Goal: Task Accomplishment & Management: Manage account settings

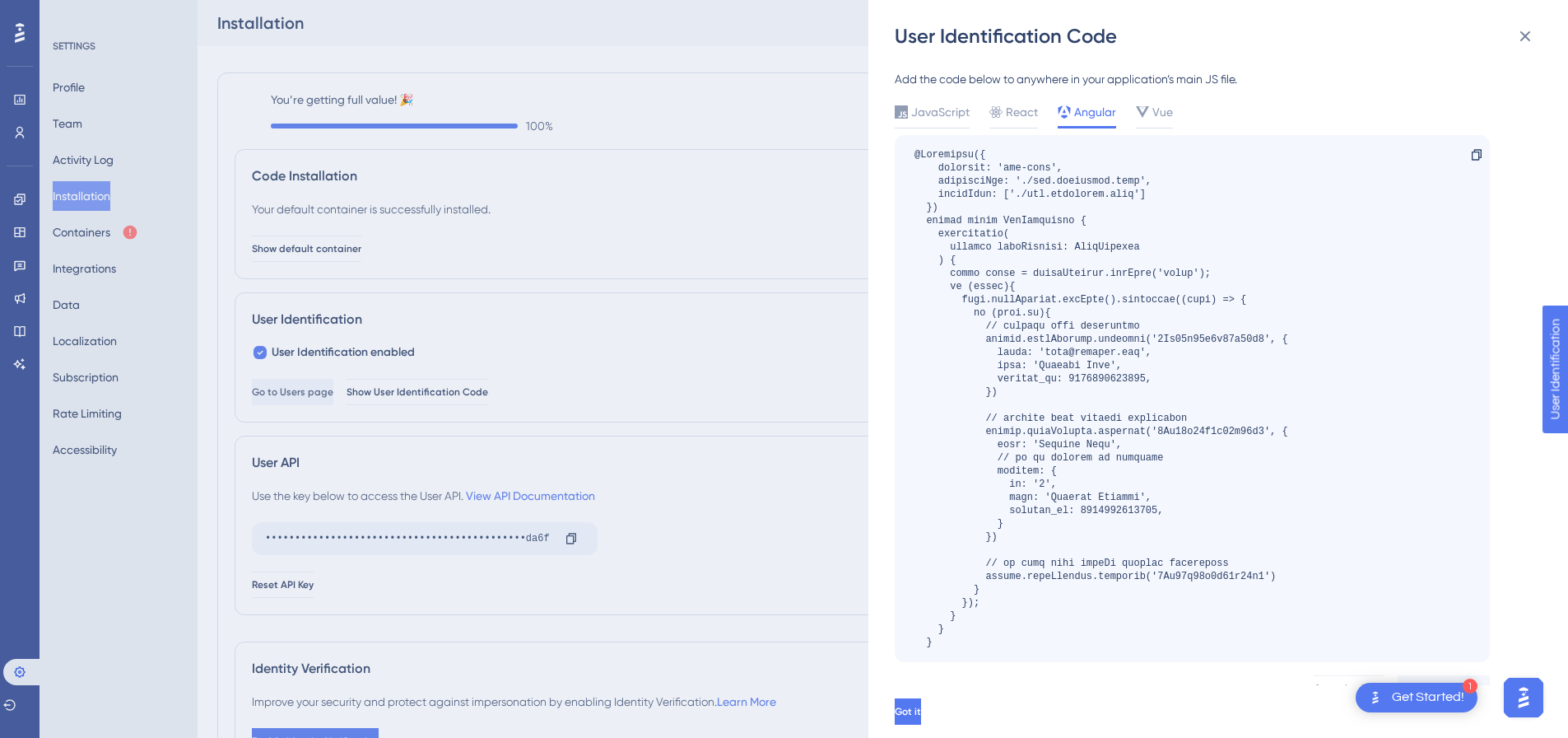
scroll to position [57, 0]
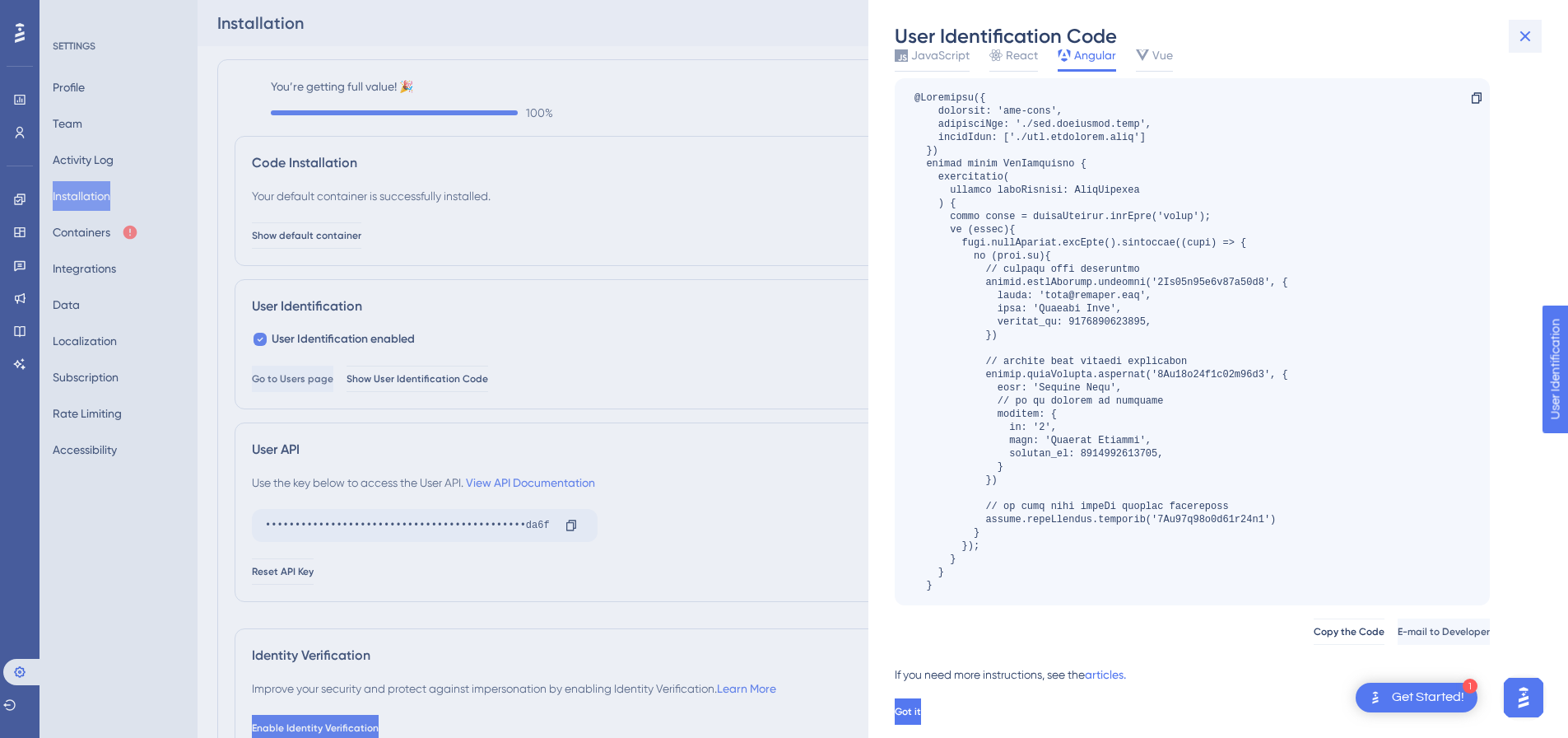
click at [1533, 35] on icon at bounding box center [1525, 36] width 20 height 20
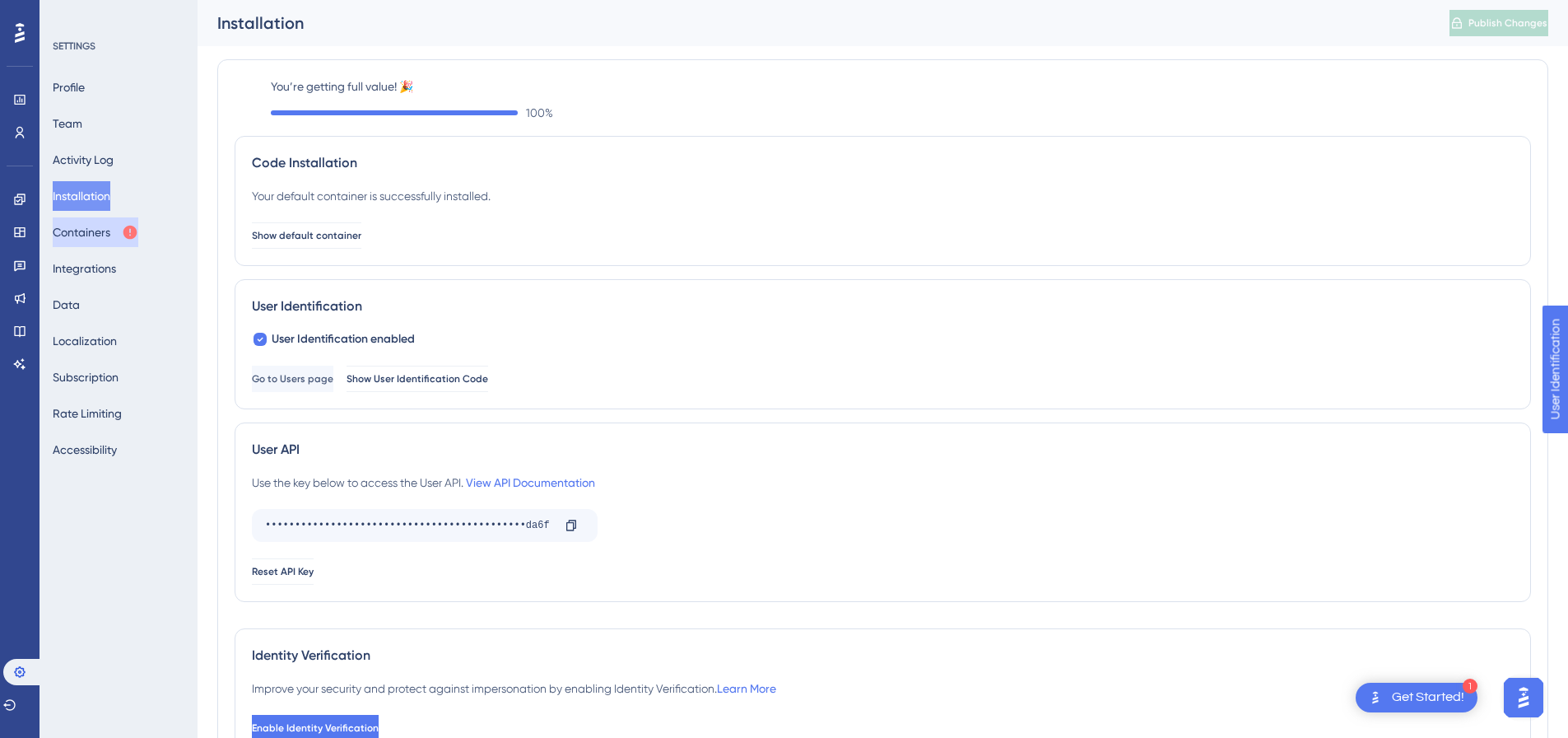
click at [101, 230] on button "Containers" at bounding box center [95, 231] width 85 height 30
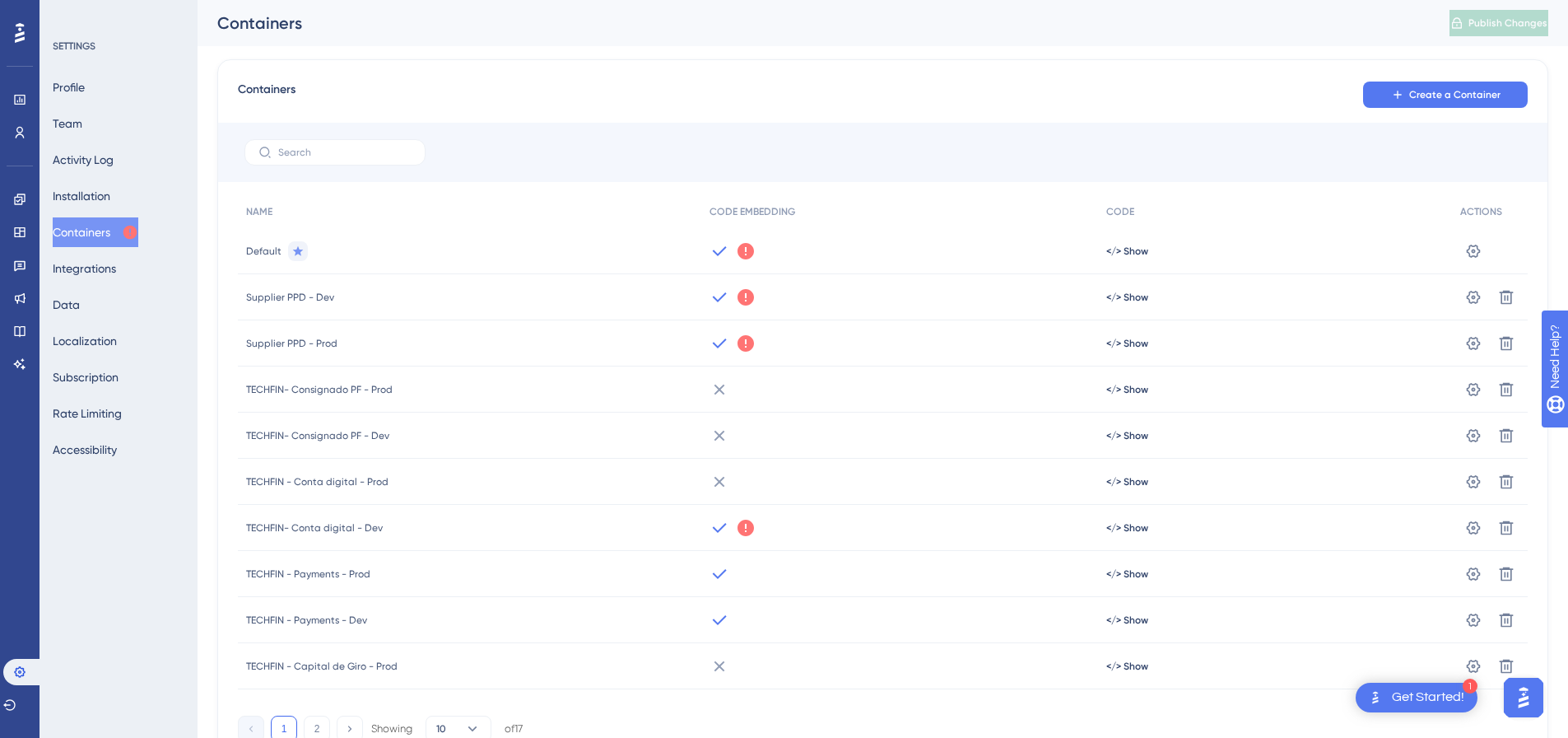
click at [745, 299] on icon at bounding box center [746, 297] width 16 height 16
click at [1132, 258] on span "</> Show" at bounding box center [1128, 251] width 42 height 14
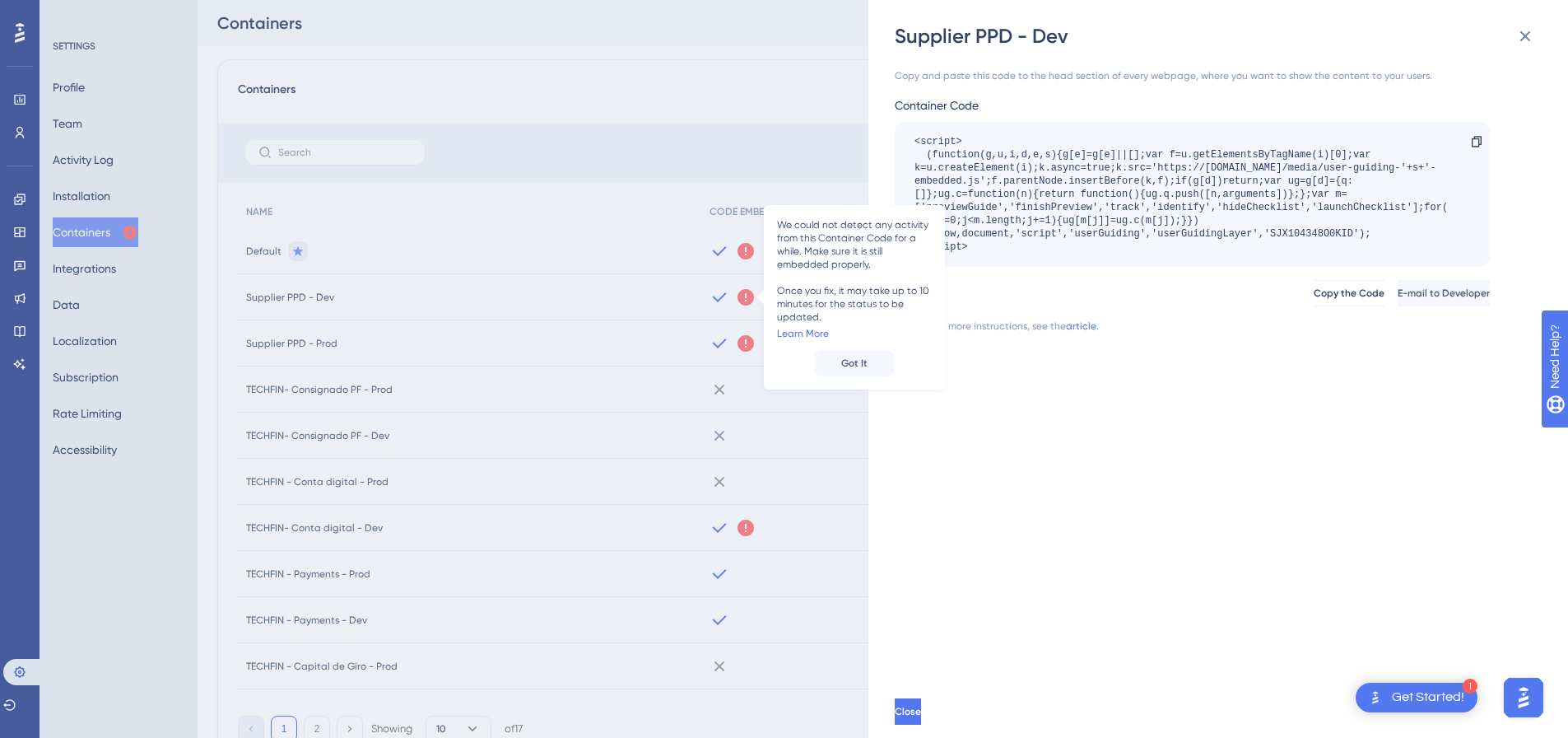
click at [1134, 298] on div "Copy the Code E-mail to Developer" at bounding box center [1193, 292] width 596 height 26
click at [1326, 234] on div "<script> (function(g,u,i,d,e,s){g[e]=g[e]||[];var f=u.getElementsByTagName(i)[0…" at bounding box center [1184, 194] width 539 height 119
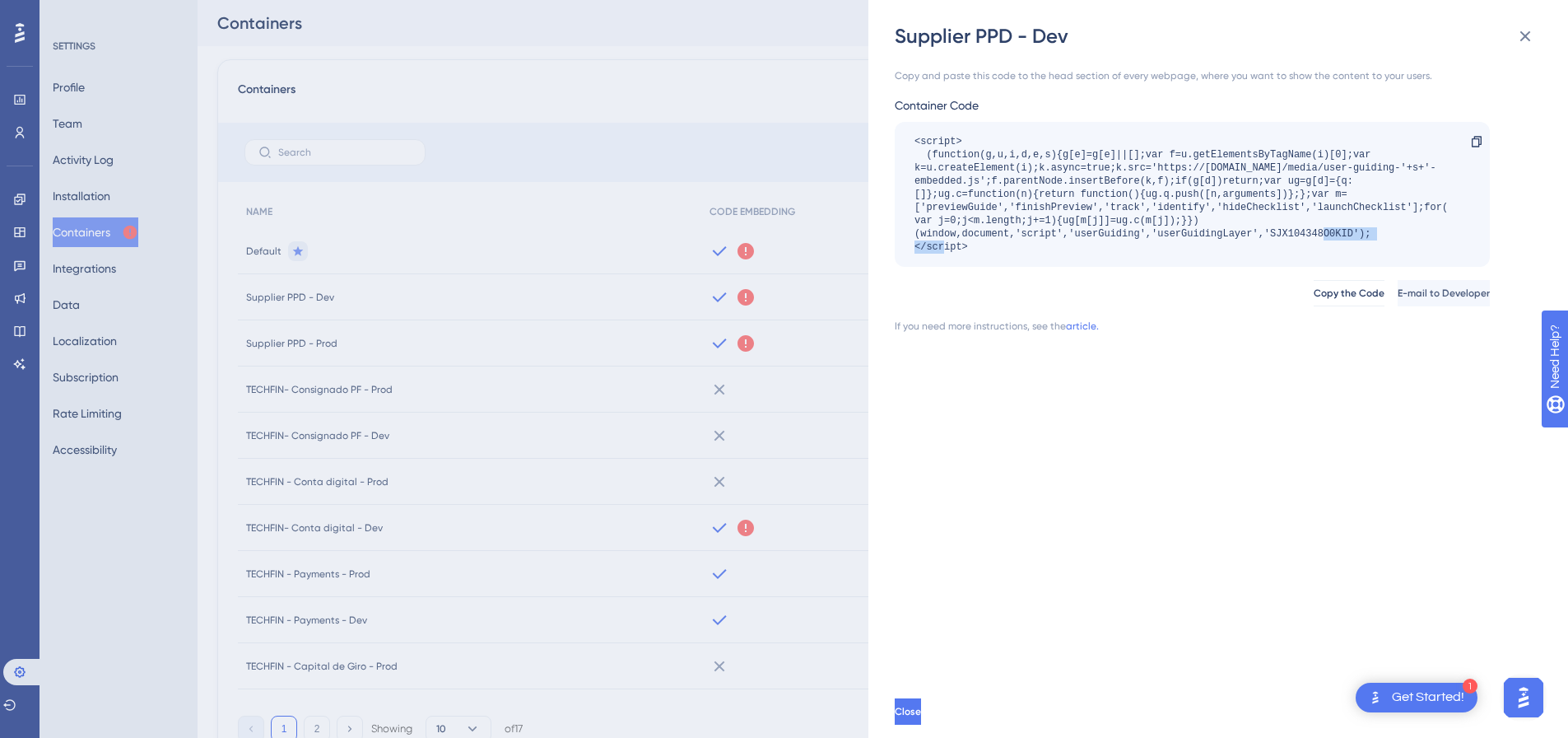
click at [1326, 234] on div "<script> (function(g,u,i,d,e,s){g[e]=g[e]||[];var f=u.getElementsByTagName(i)[0…" at bounding box center [1184, 194] width 539 height 119
copy div "SJX104348O0KID"
drag, startPoint x: 1517, startPoint y: 39, endPoint x: 1509, endPoint y: 48, distance: 12.0
click at [1517, 39] on icon at bounding box center [1525, 36] width 20 height 20
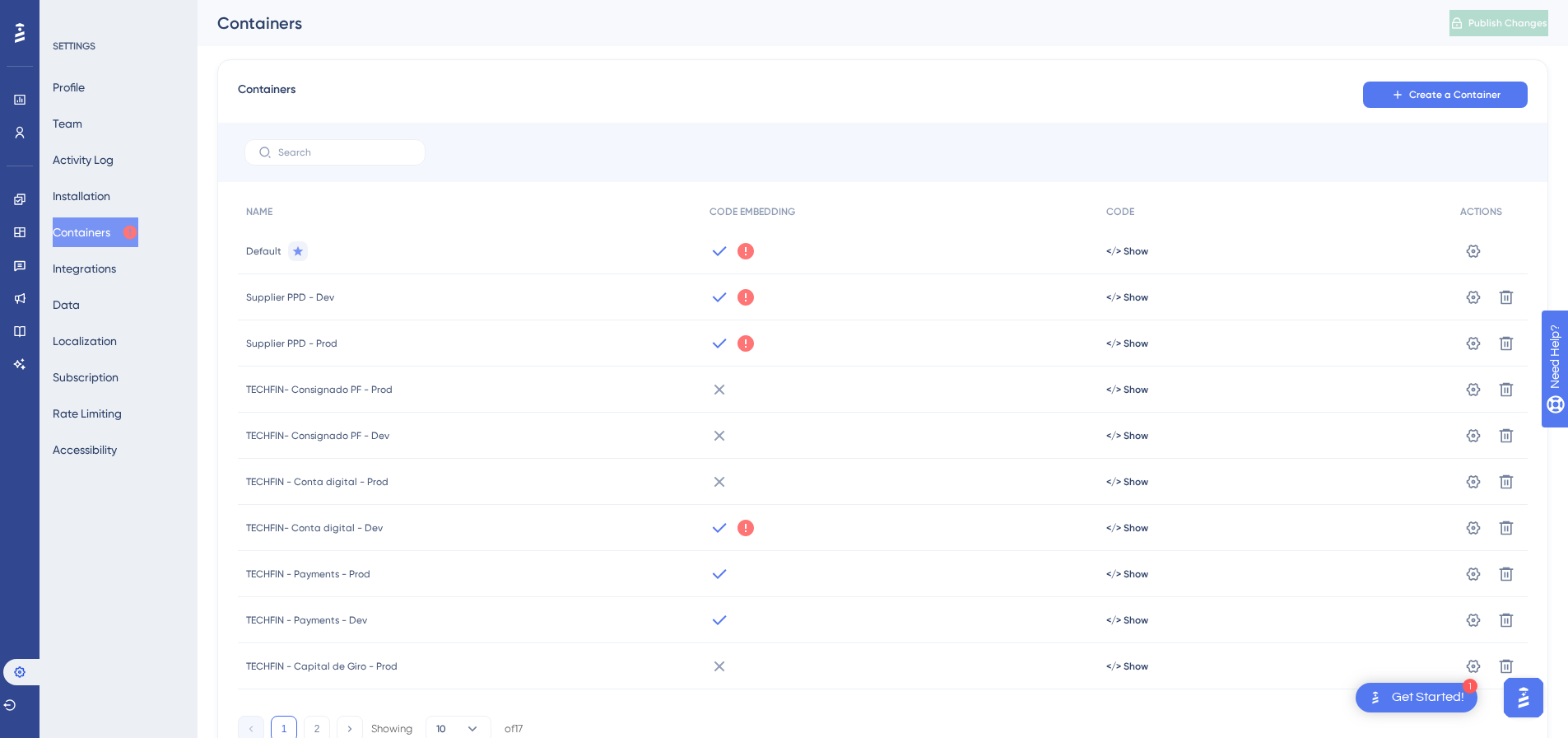
click at [1148, 347] on div "</> Show" at bounding box center [1276, 343] width 354 height 46
click at [1144, 258] on span "</> Show" at bounding box center [1128, 251] width 42 height 14
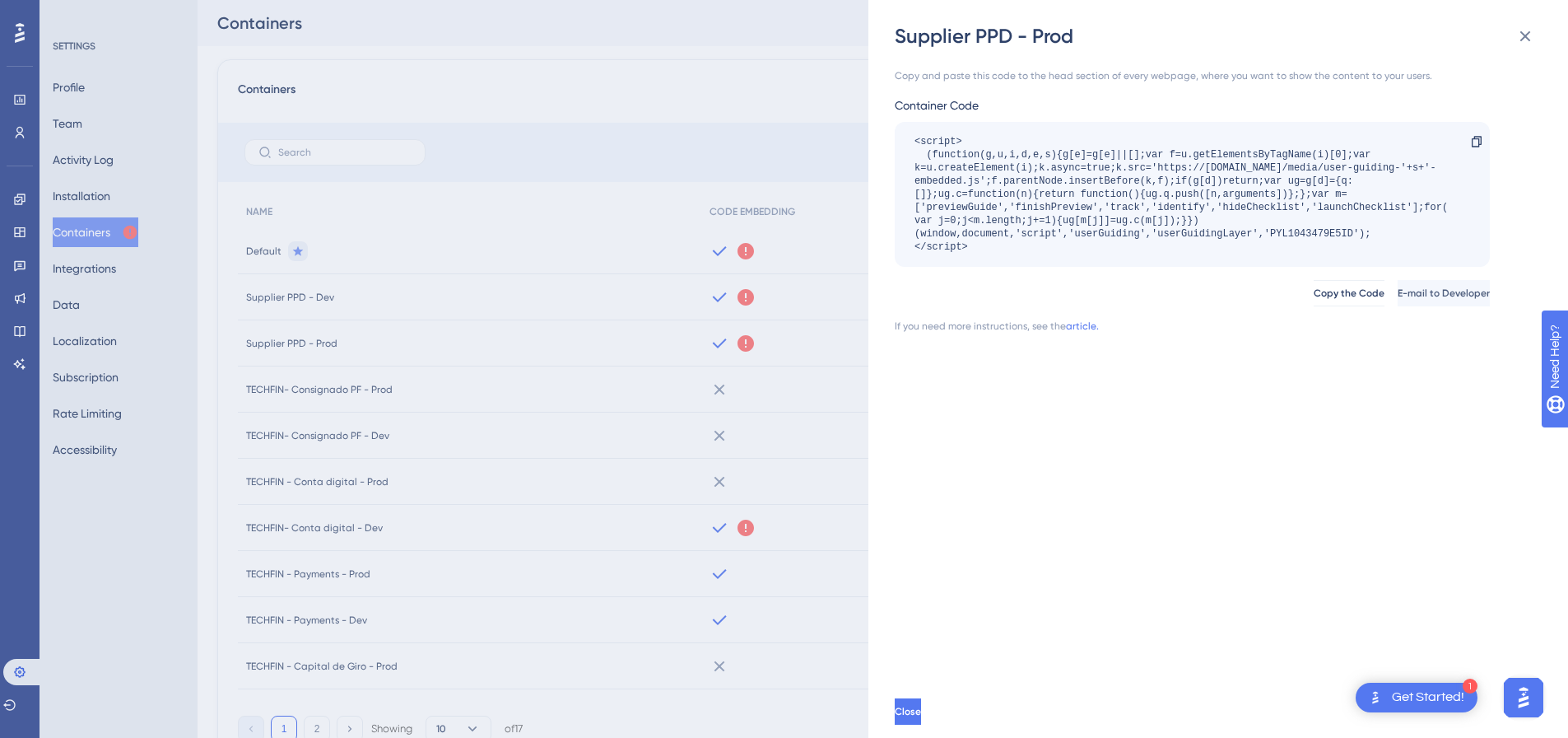
click at [1303, 226] on div "<script> (function(g,u,i,d,e,s){g[e]=g[e]||[];var f=u.getElementsByTagName(i)[0…" at bounding box center [1184, 194] width 539 height 119
click at [1304, 232] on div "<script> (function(g,u,i,d,e,s){g[e]=g[e]||[];var f=u.getElementsByTagName(i)[0…" at bounding box center [1184, 194] width 539 height 119
copy div "PYL1043479E5ID"
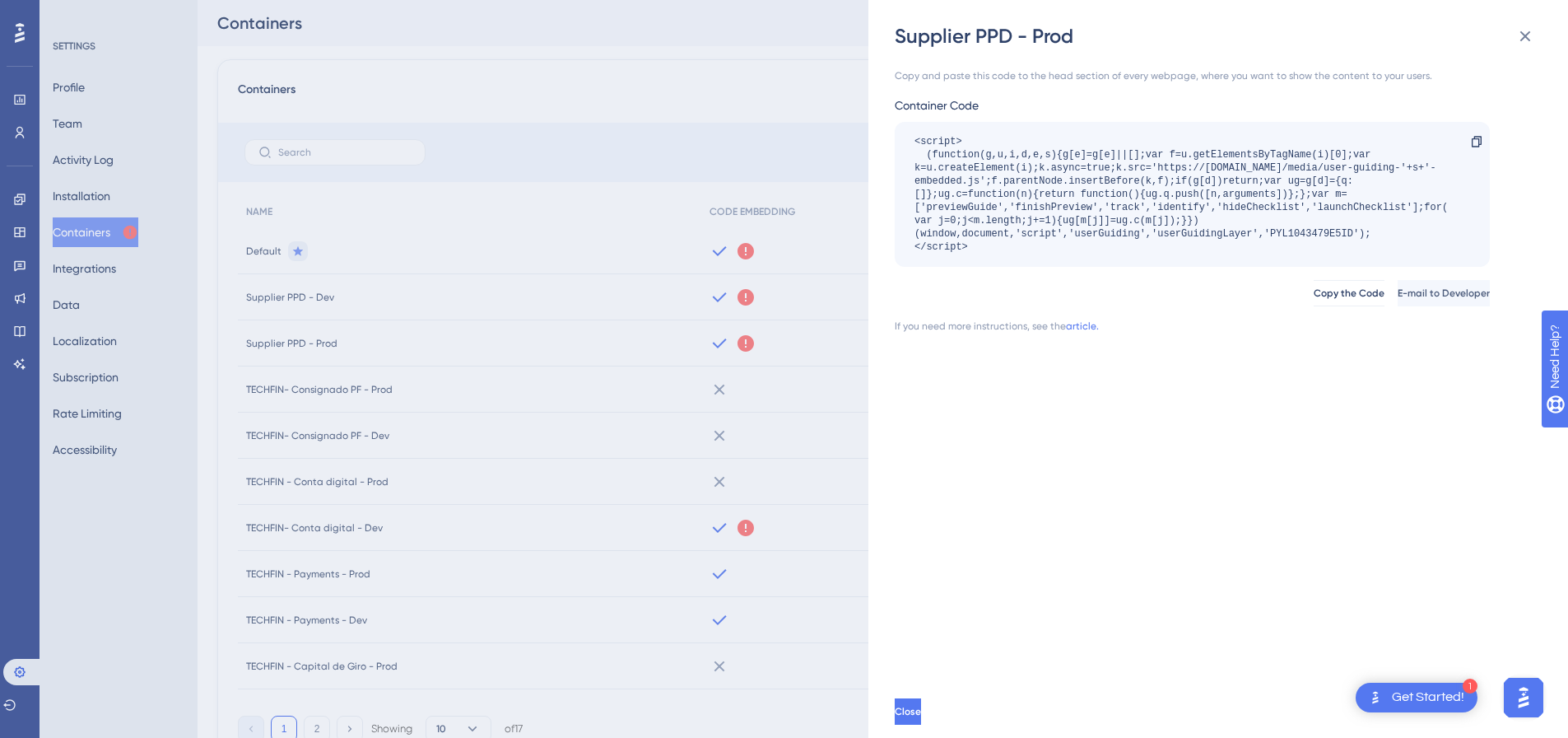
click at [153, 284] on div "Supplier PPD - Prod Copy and paste this code to the head section of every webpa…" at bounding box center [784, 369] width 1568 height 738
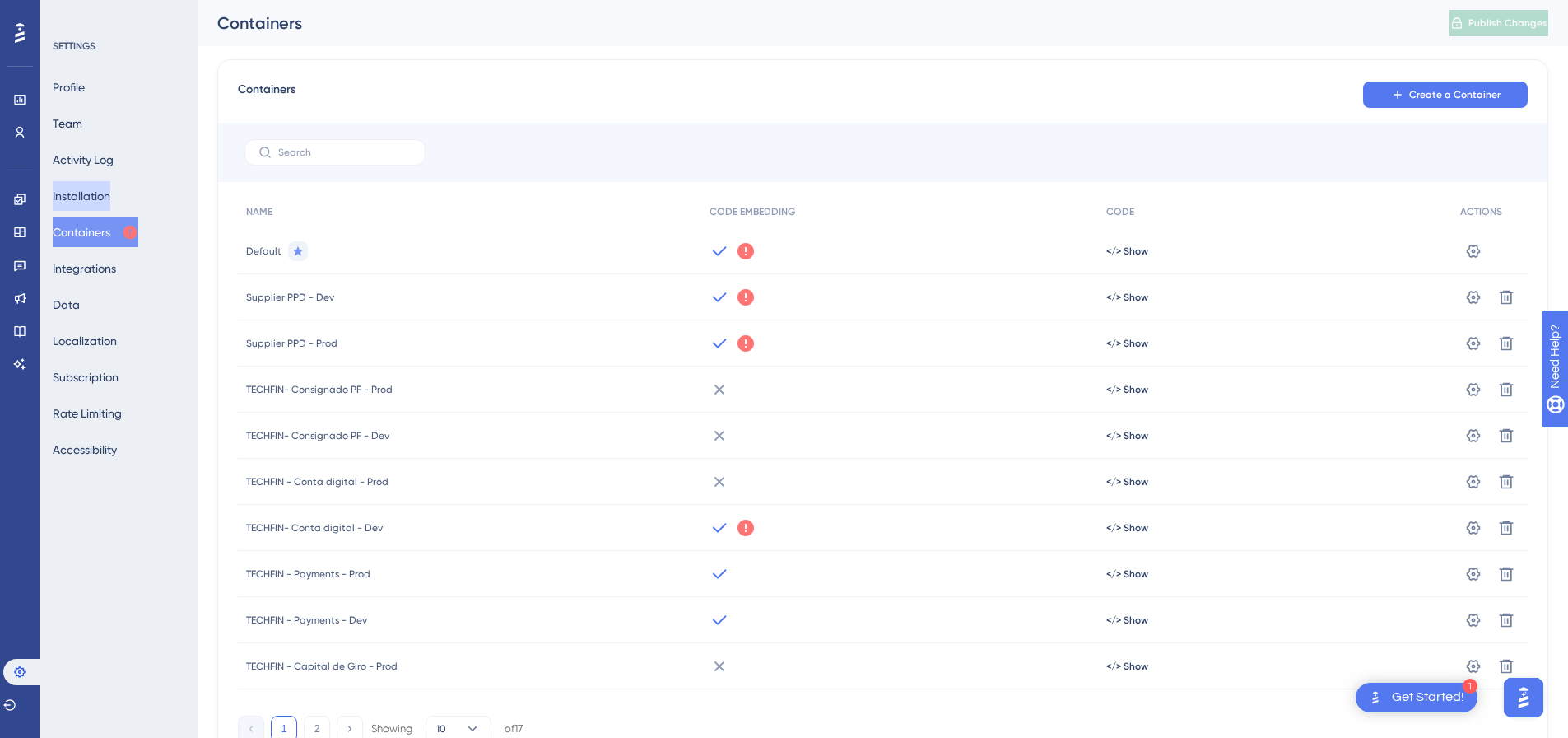
click at [111, 196] on button "Installation" at bounding box center [81, 195] width 57 height 30
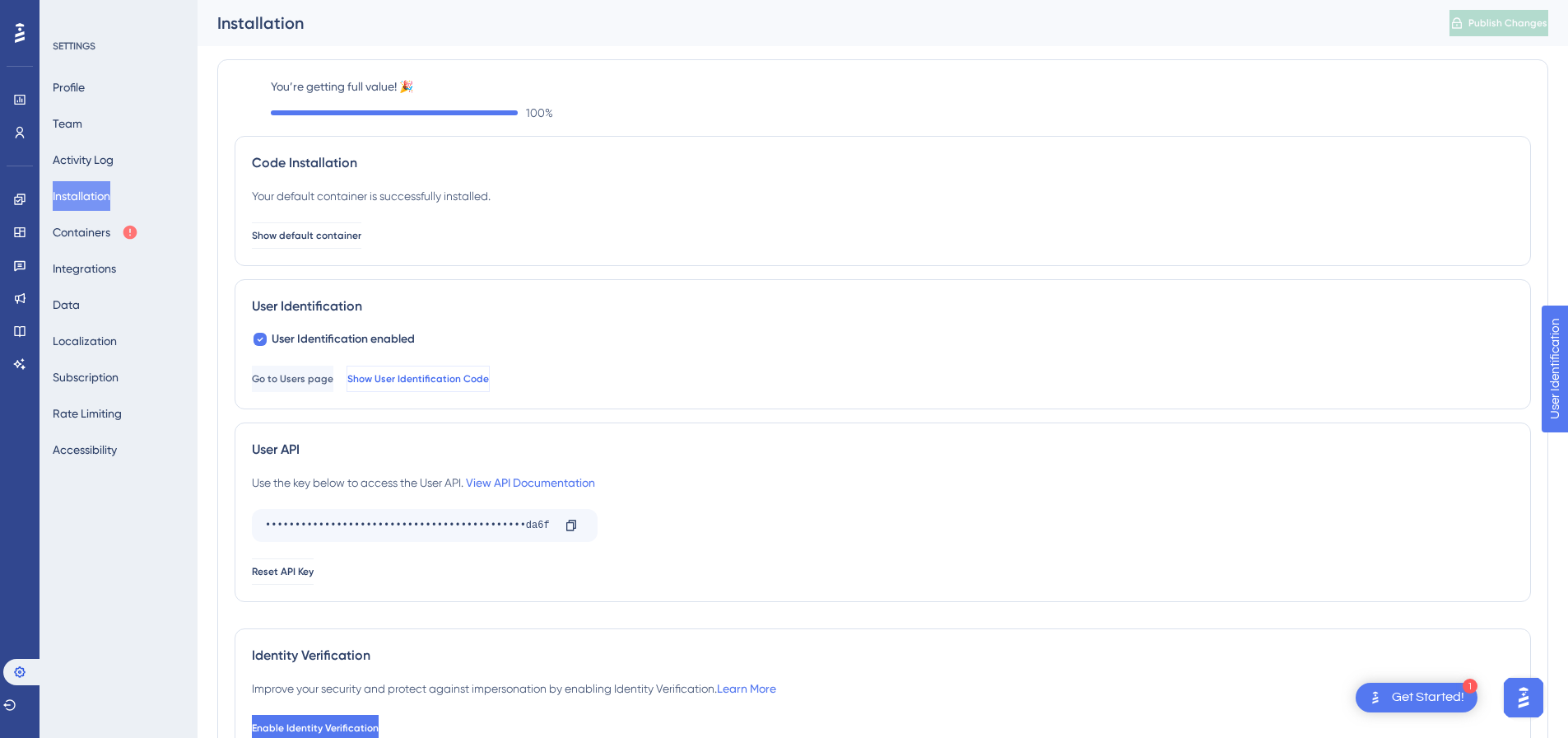
click at [478, 379] on span "Show User Identification Code" at bounding box center [419, 379] width 142 height 14
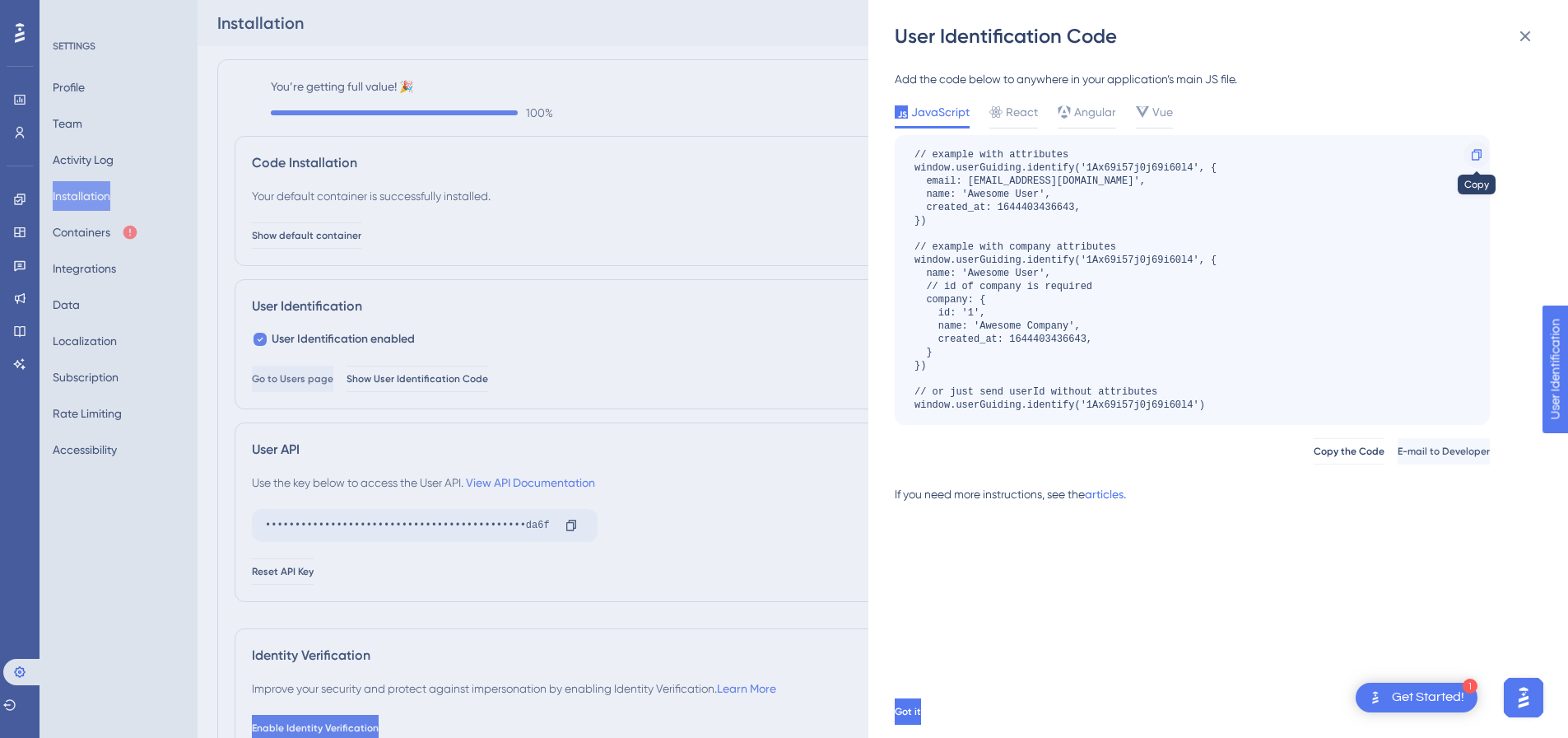
click at [1471, 163] on div at bounding box center [1476, 154] width 26 height 26
click at [1070, 118] on div "Angular" at bounding box center [1087, 112] width 58 height 20
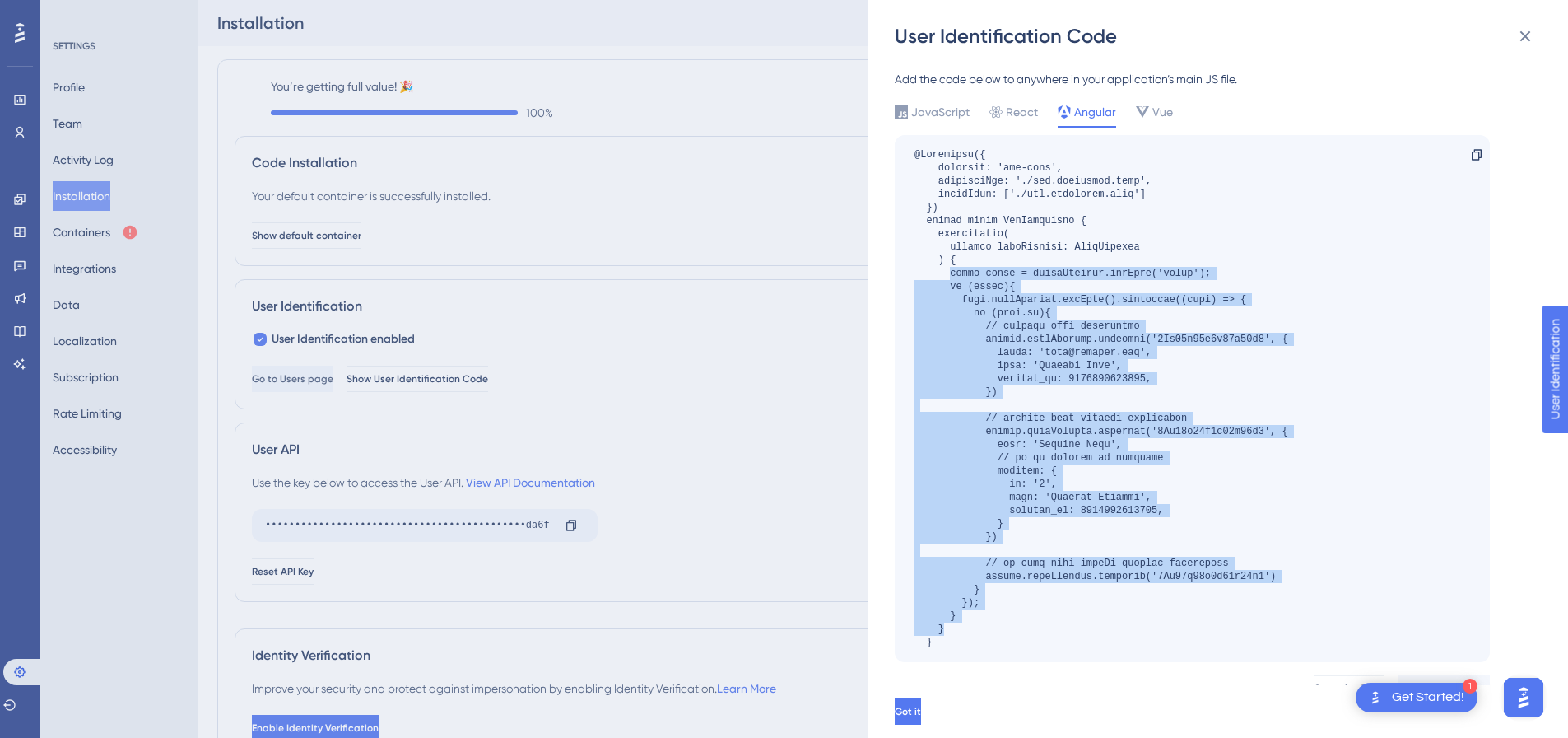
drag, startPoint x: 952, startPoint y: 278, endPoint x: 1019, endPoint y: 623, distance: 351.4
click at [1019, 623] on div at bounding box center [1101, 398] width 374 height 500
copy div "const token = localStorage.getItem('token'); if (token){ this.userService.getUs…"
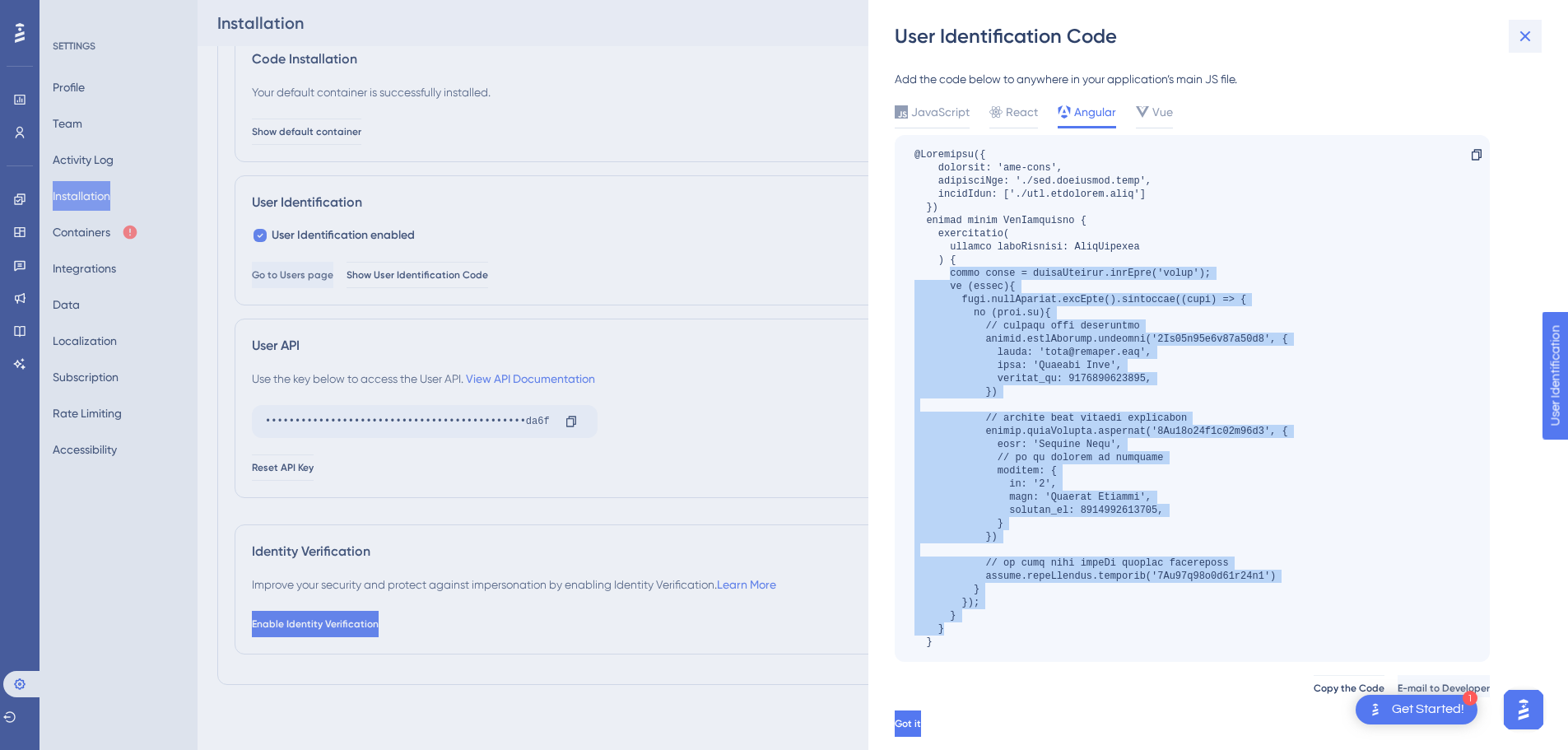
click at [1517, 32] on icon at bounding box center [1525, 36] width 20 height 20
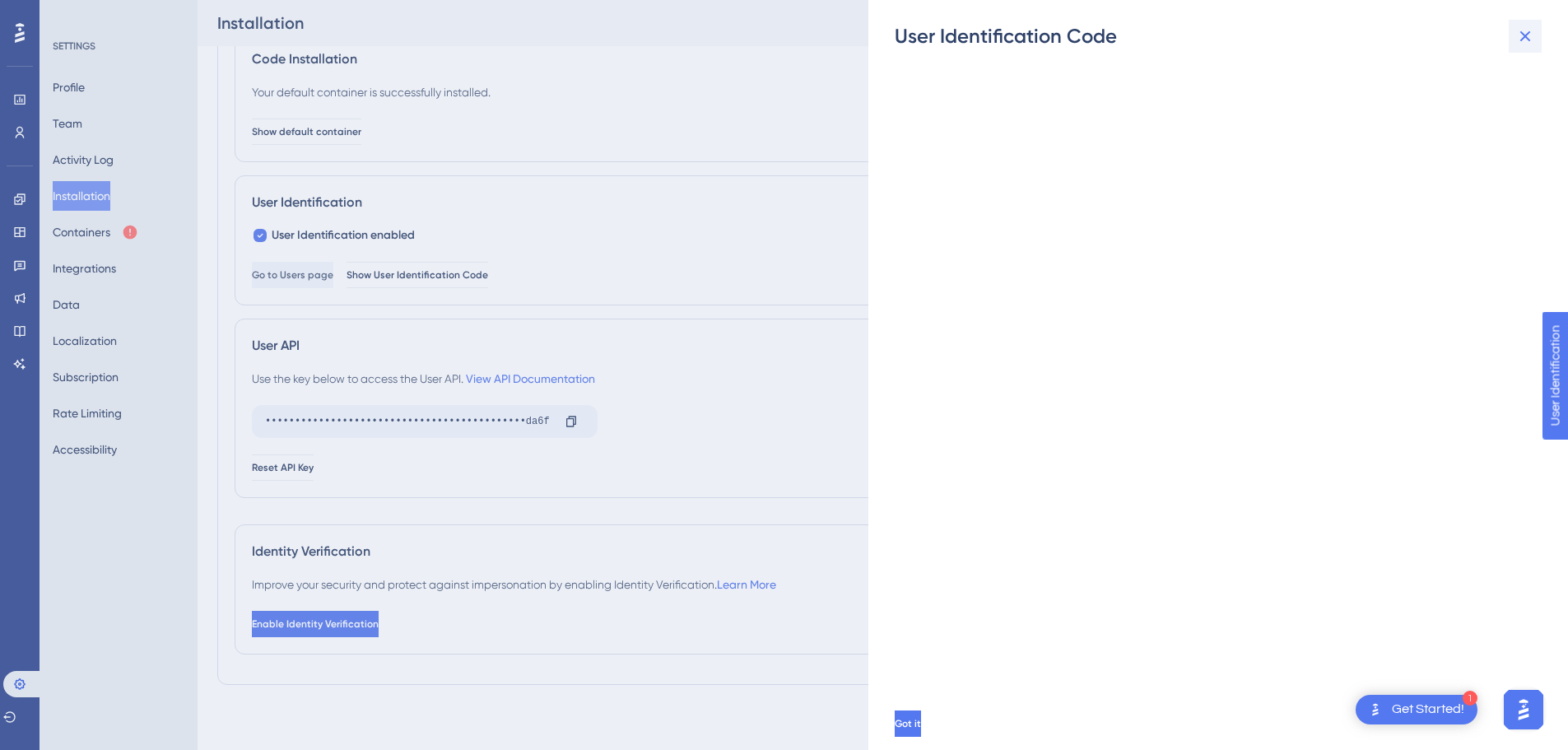
click at [1524, 40] on icon at bounding box center [1525, 36] width 20 height 20
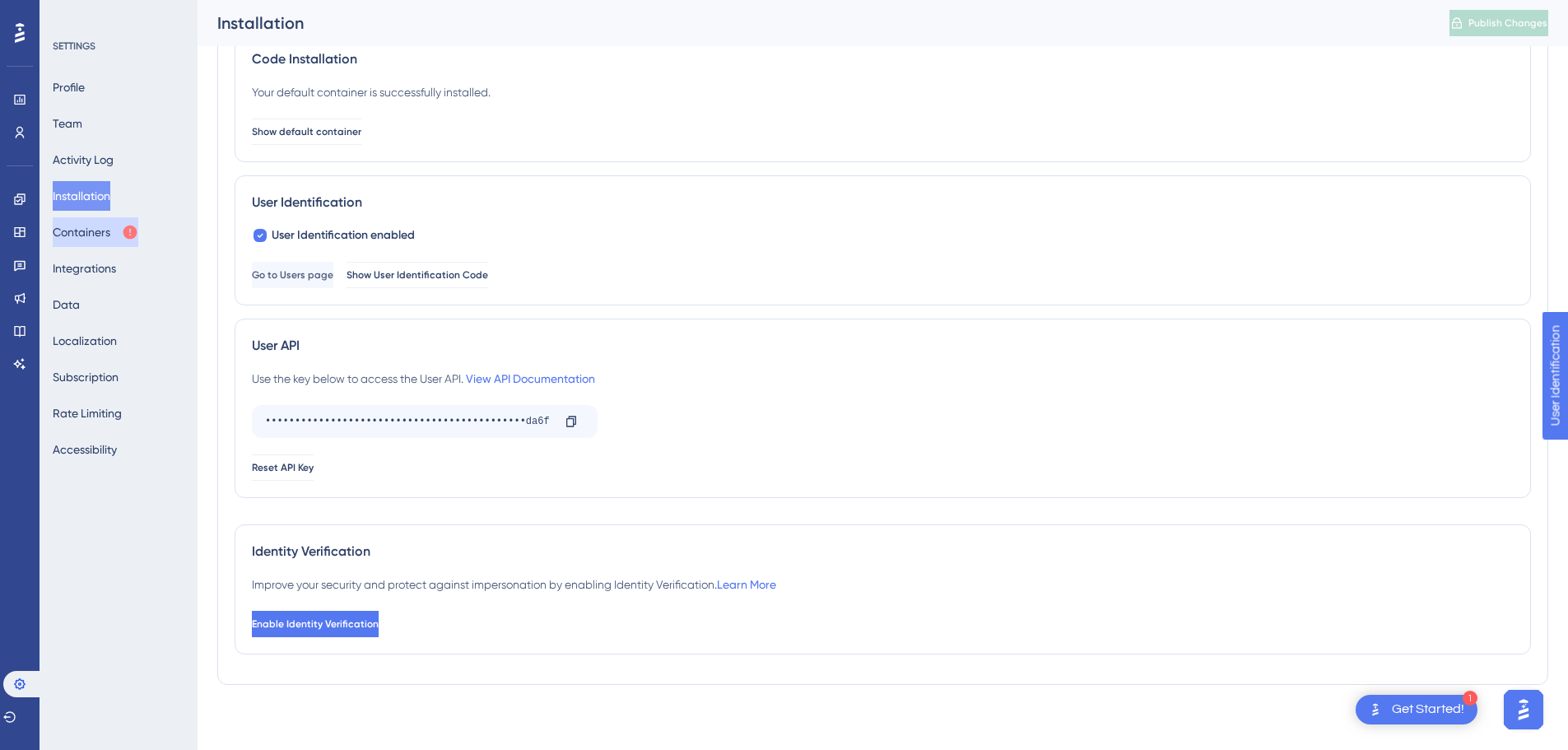
click at [114, 233] on button "Containers" at bounding box center [95, 232] width 85 height 30
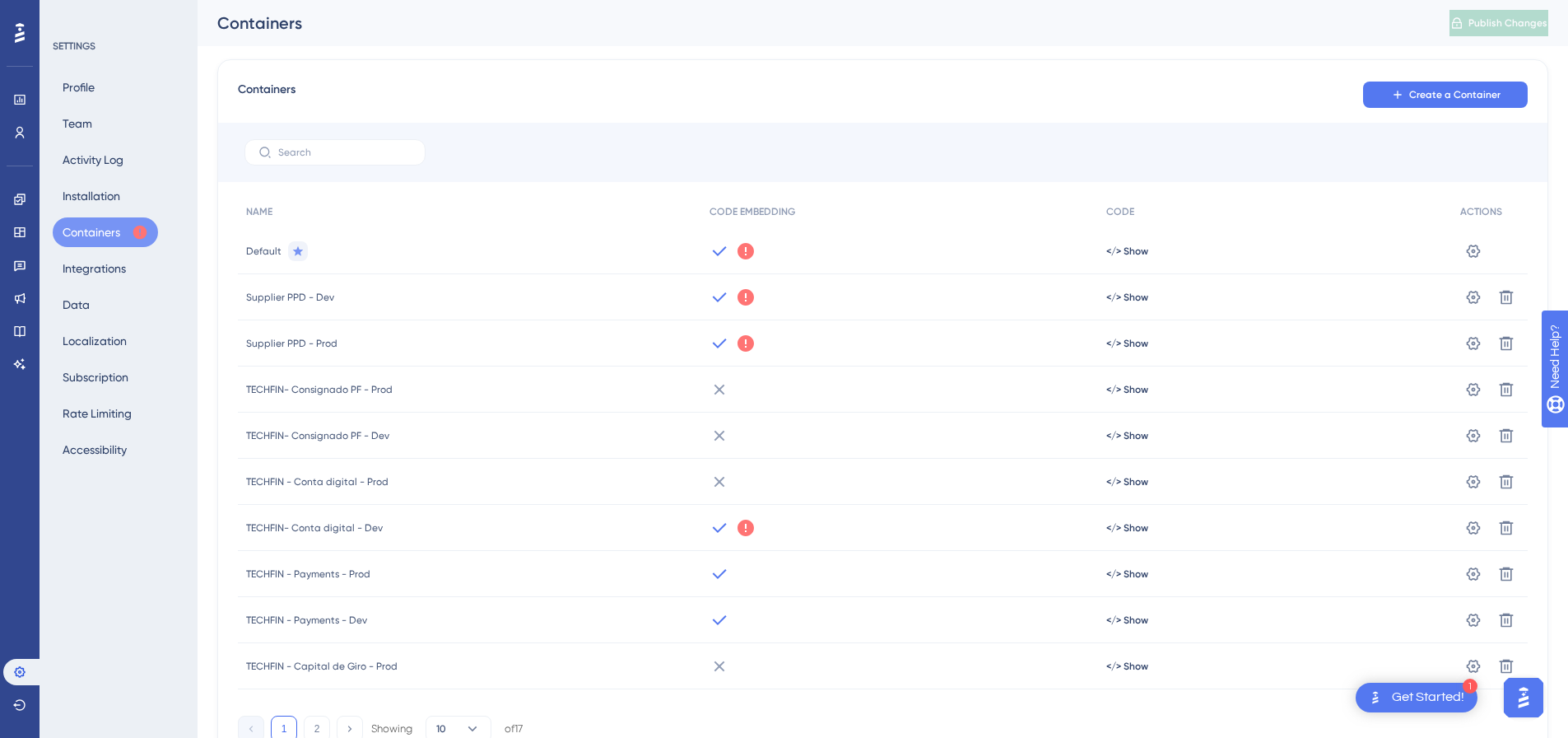
click at [751, 299] on icon at bounding box center [746, 297] width 16 height 16
click at [742, 297] on icon at bounding box center [746, 297] width 16 height 16
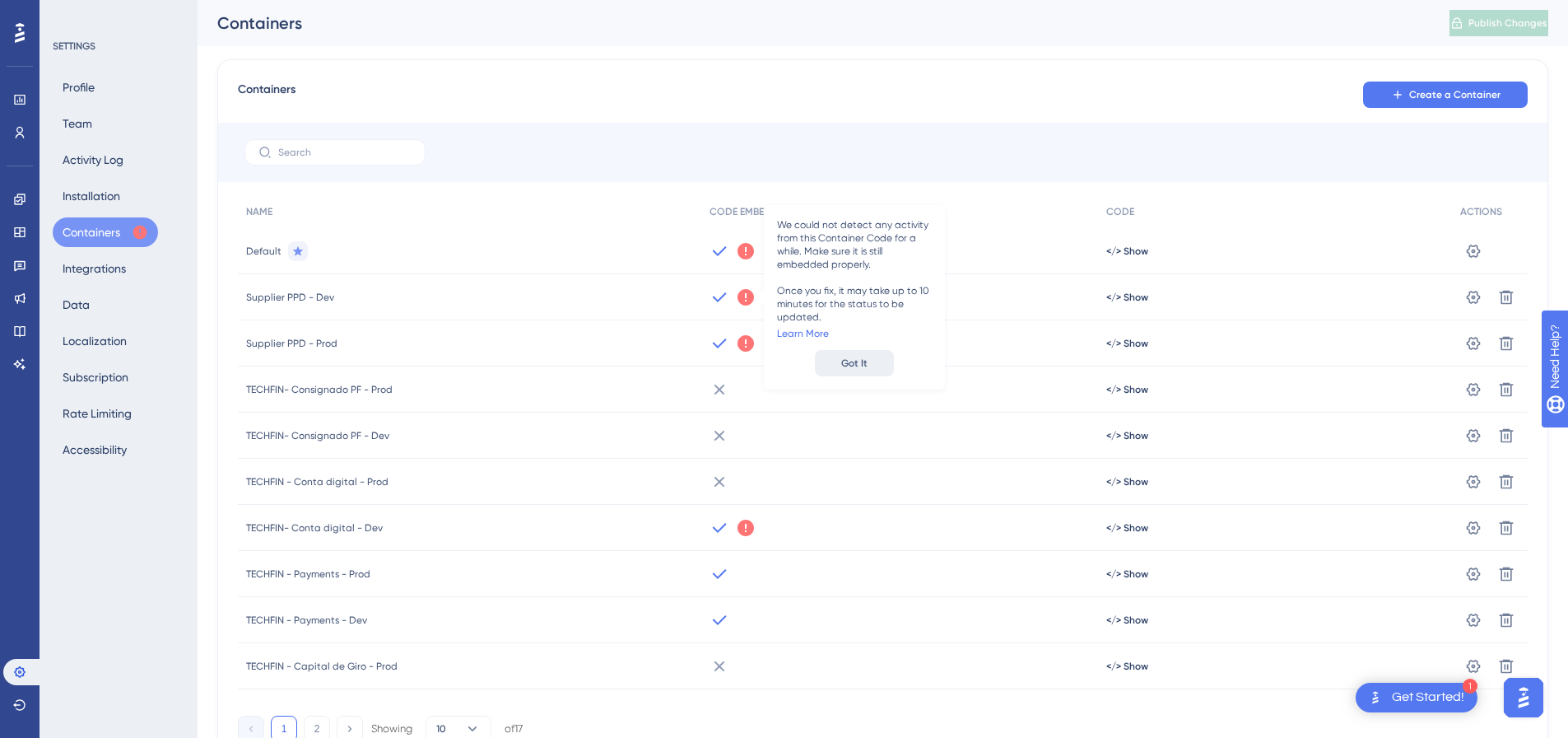
click at [864, 323] on span "Got It" at bounding box center [854, 317] width 26 height 14
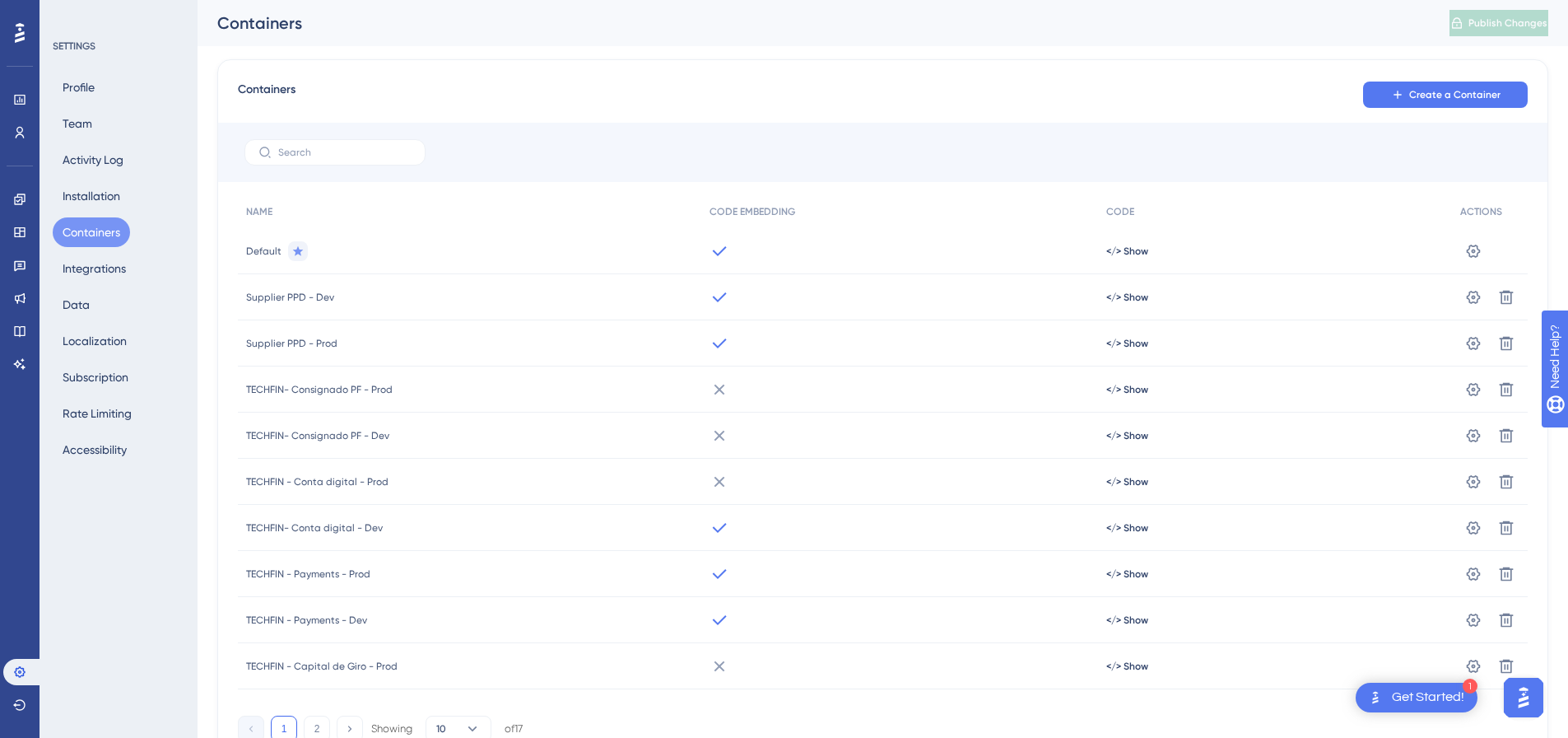
click at [719, 293] on icon at bounding box center [720, 297] width 20 height 20
click at [302, 293] on span "Supplier PPD - Dev" at bounding box center [290, 297] width 88 height 14
click at [763, 212] on span "CODE EMBEDDING" at bounding box center [753, 212] width 85 height 14
click at [84, 162] on button "Activity Log" at bounding box center [93, 160] width 81 height 30
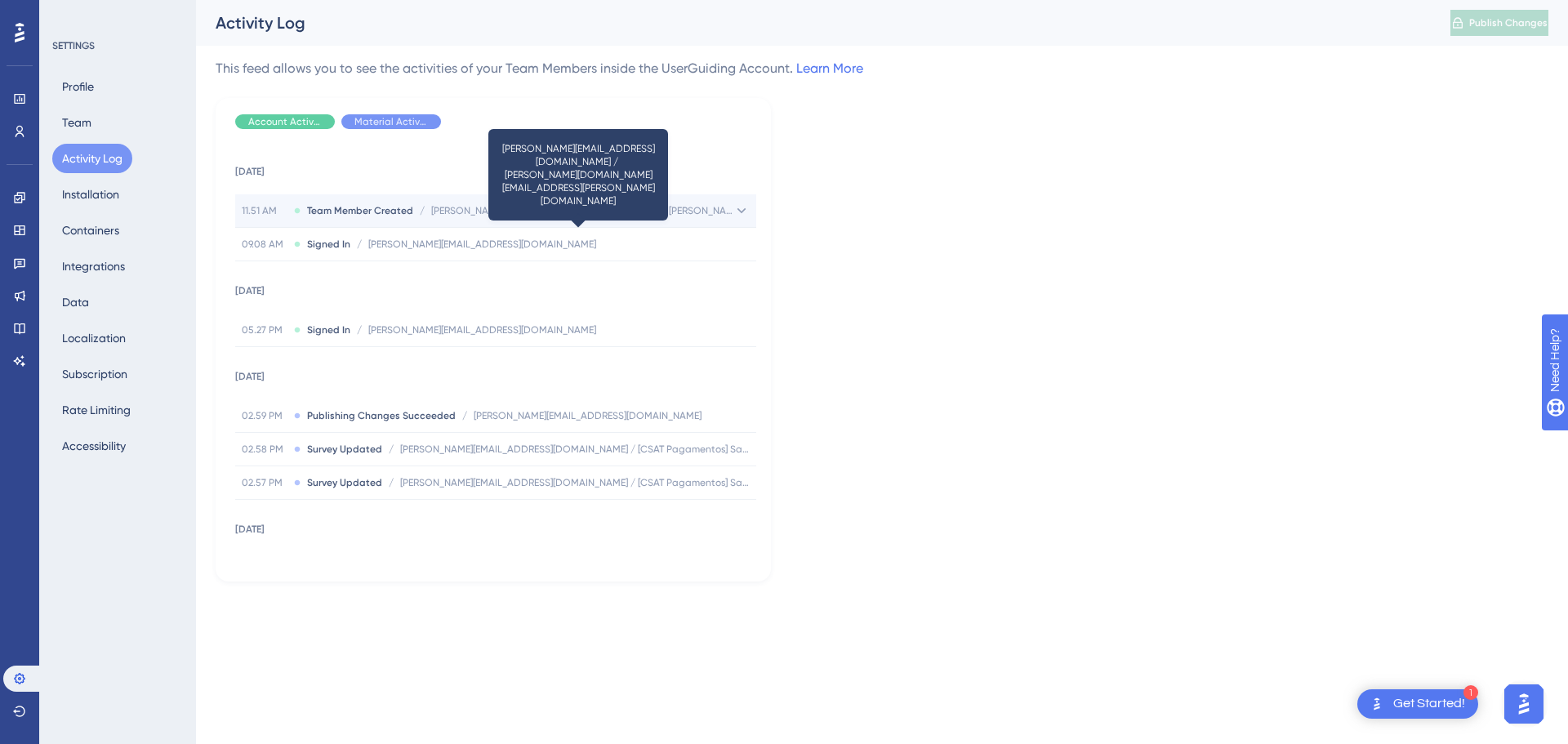
click at [733, 210] on icon at bounding box center [741, 211] width 16 height 16
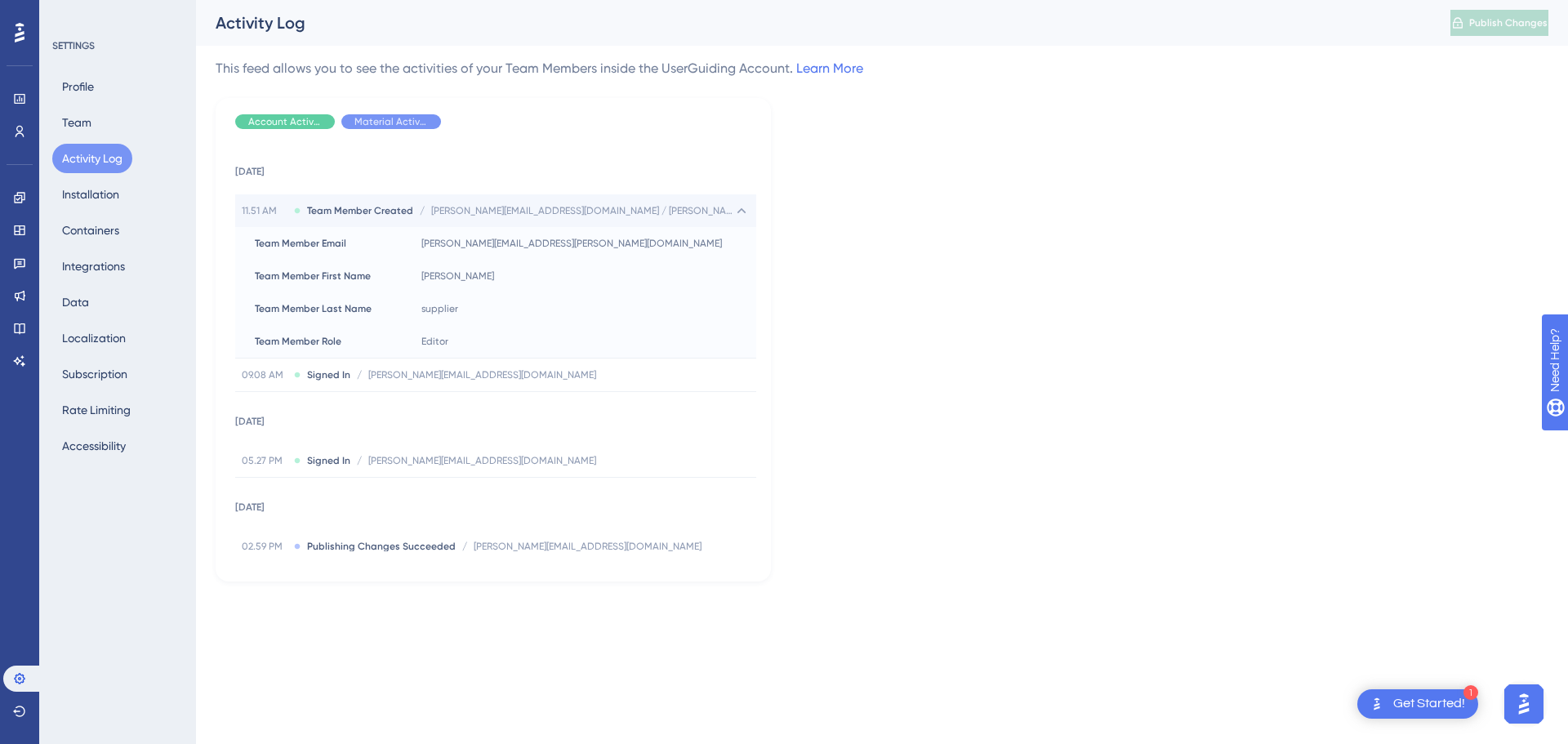
click at [733, 210] on icon at bounding box center [741, 211] width 16 height 16
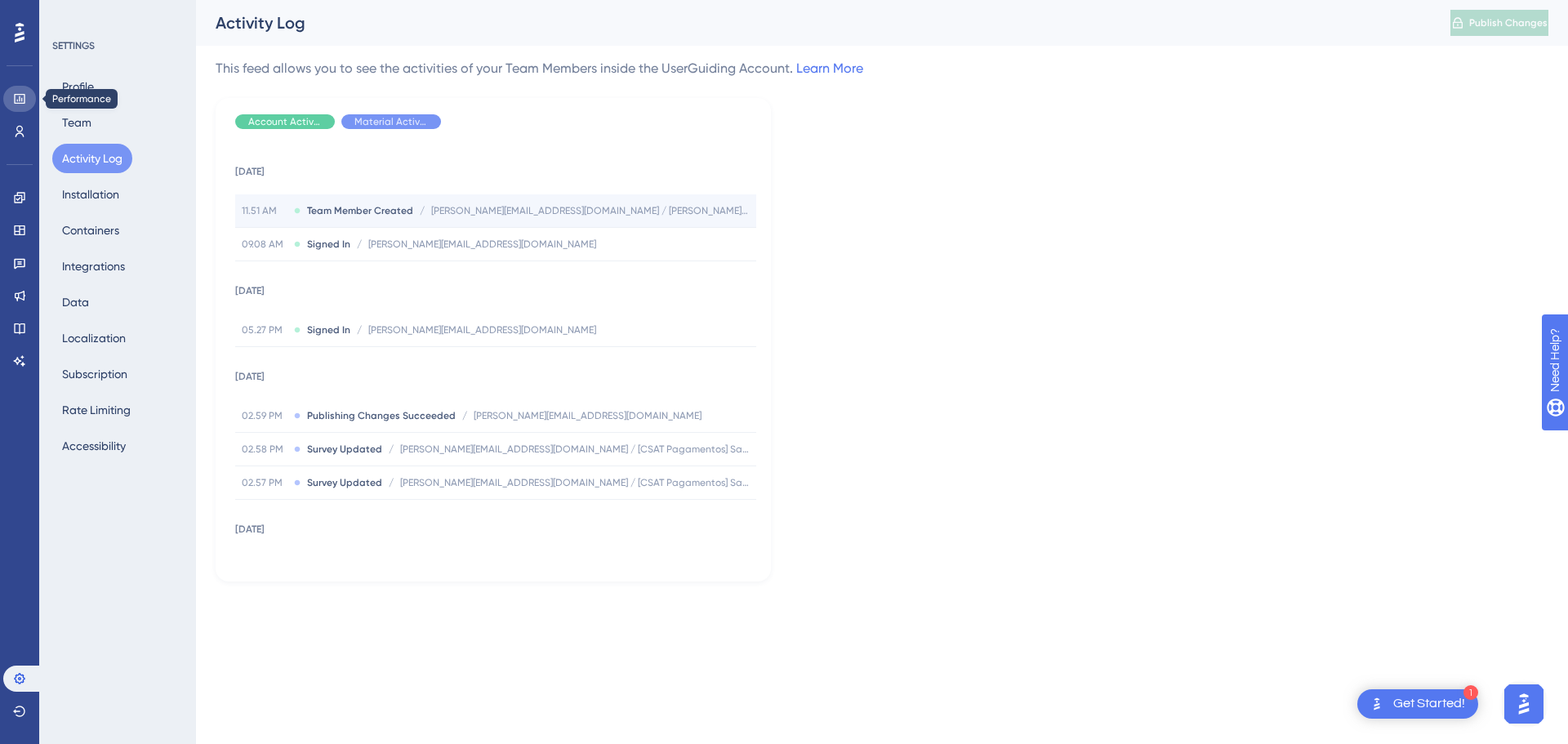
click at [25, 97] on icon at bounding box center [20, 98] width 14 height 14
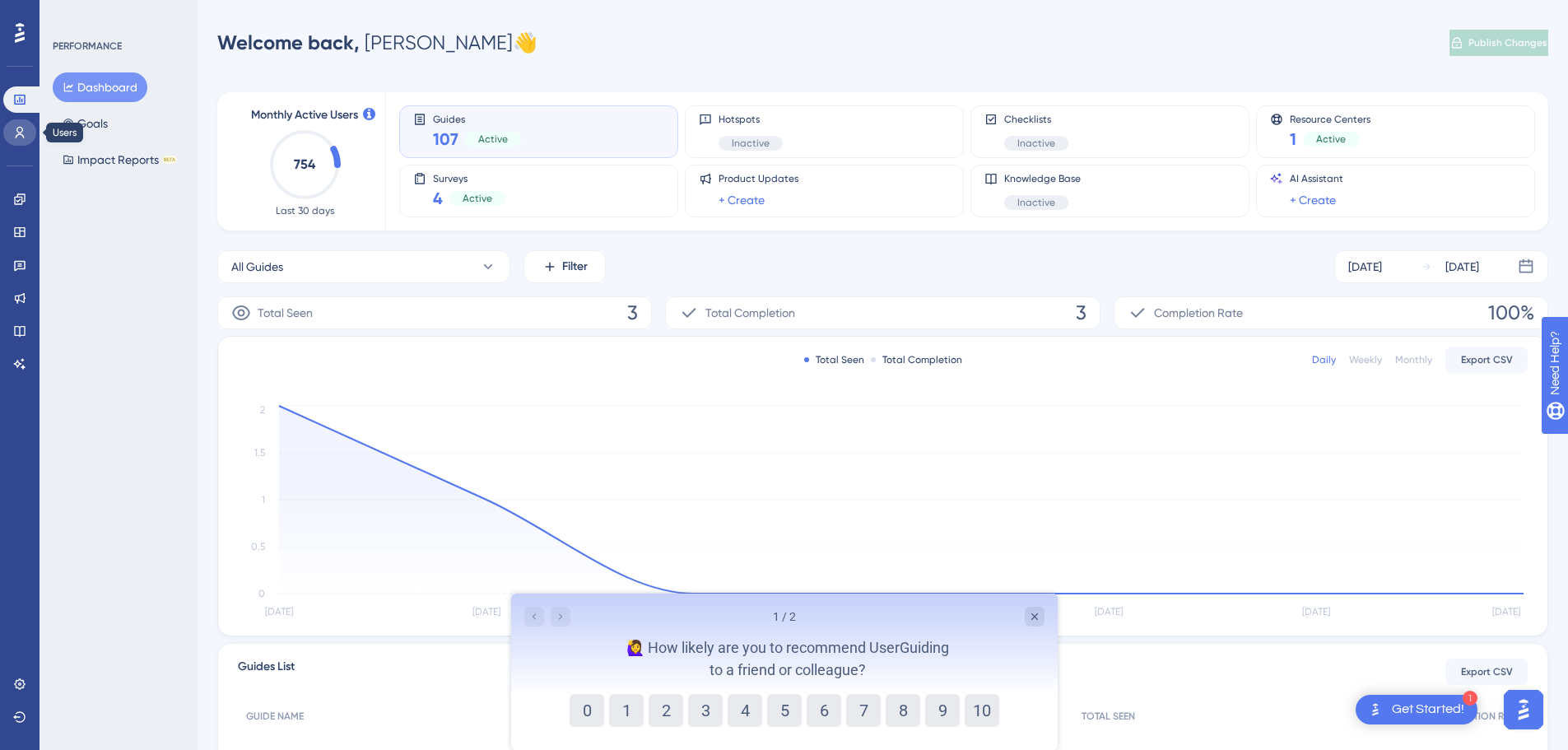
click at [19, 129] on icon at bounding box center [20, 133] width 14 height 14
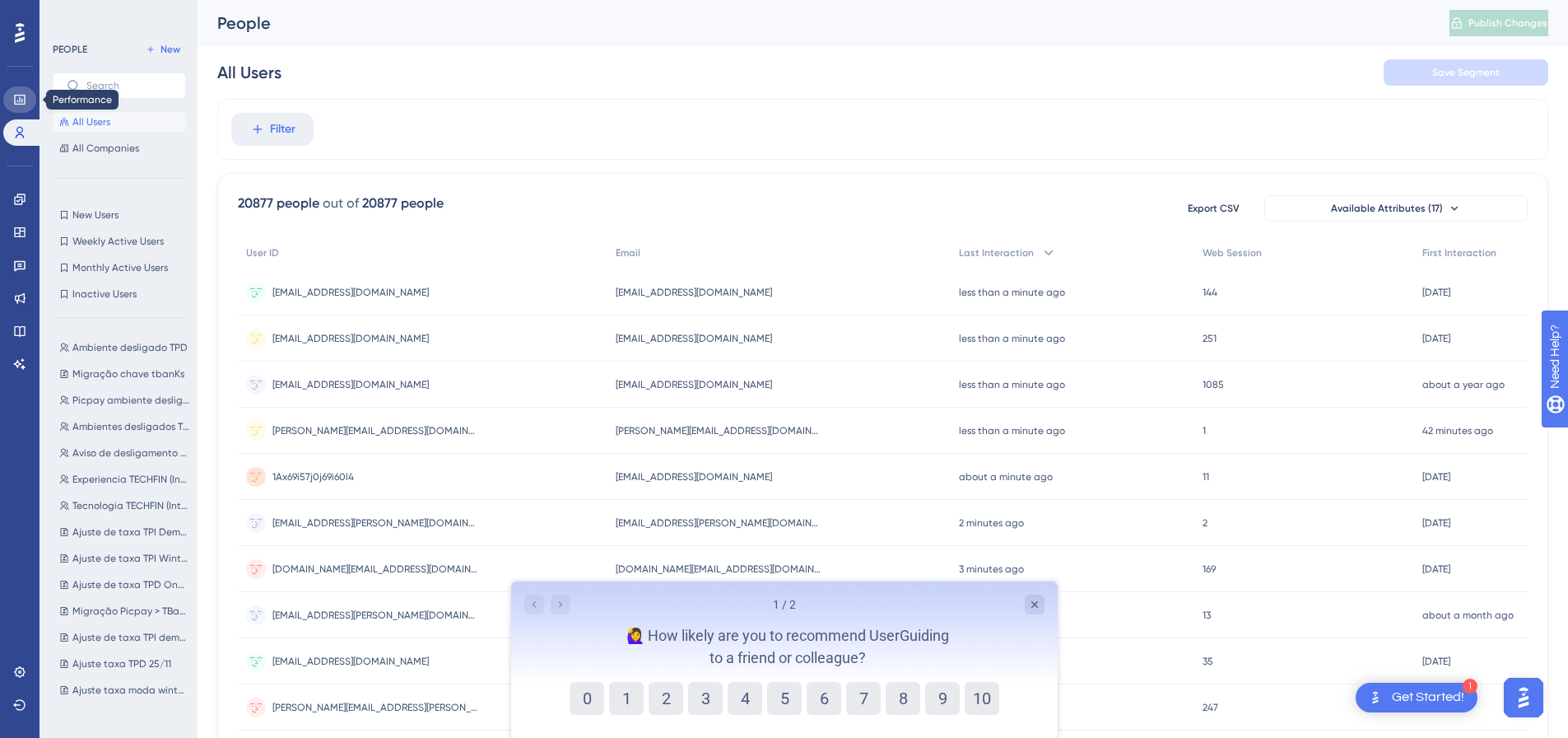
click at [23, 102] on icon at bounding box center [20, 99] width 14 height 14
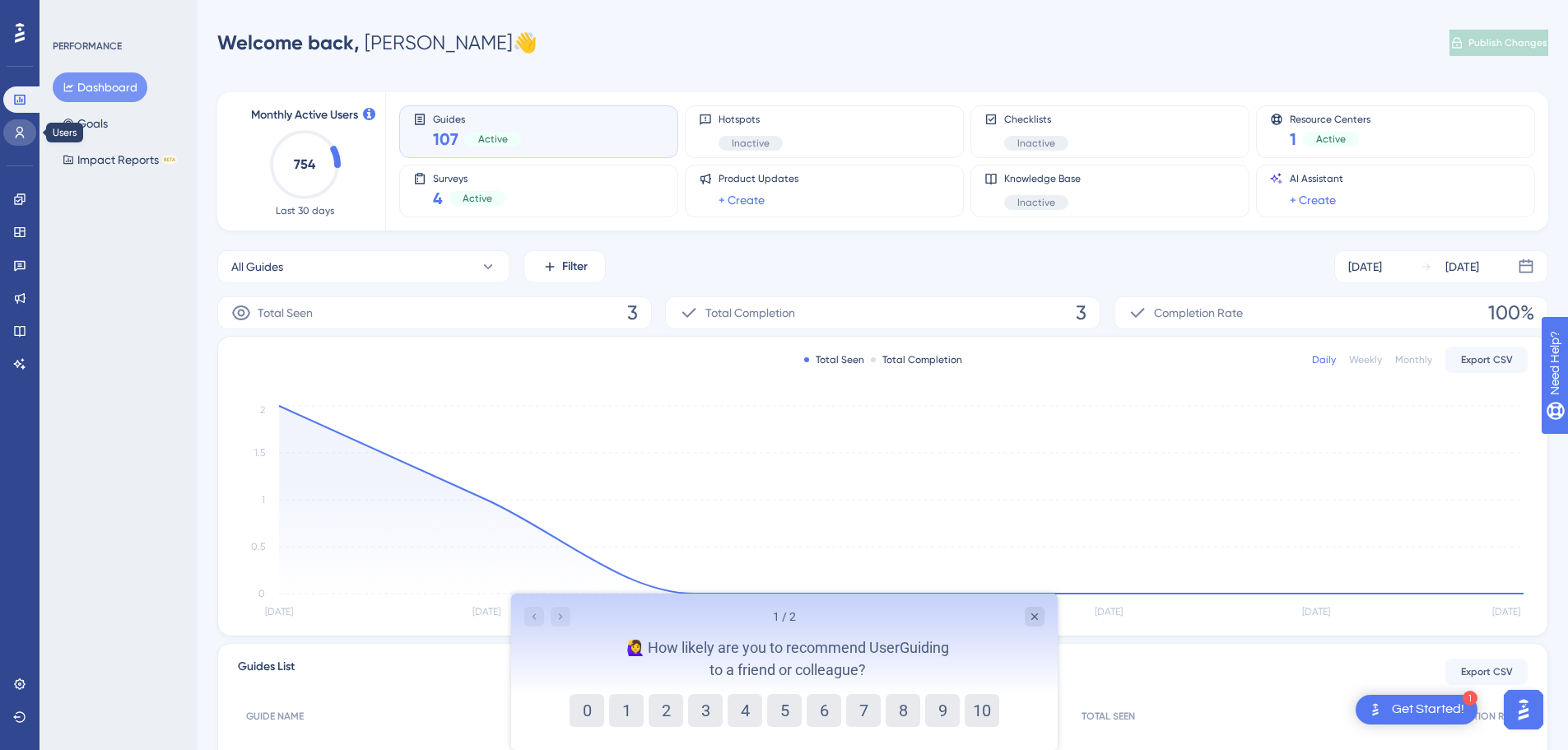
click at [20, 125] on link at bounding box center [20, 132] width 33 height 26
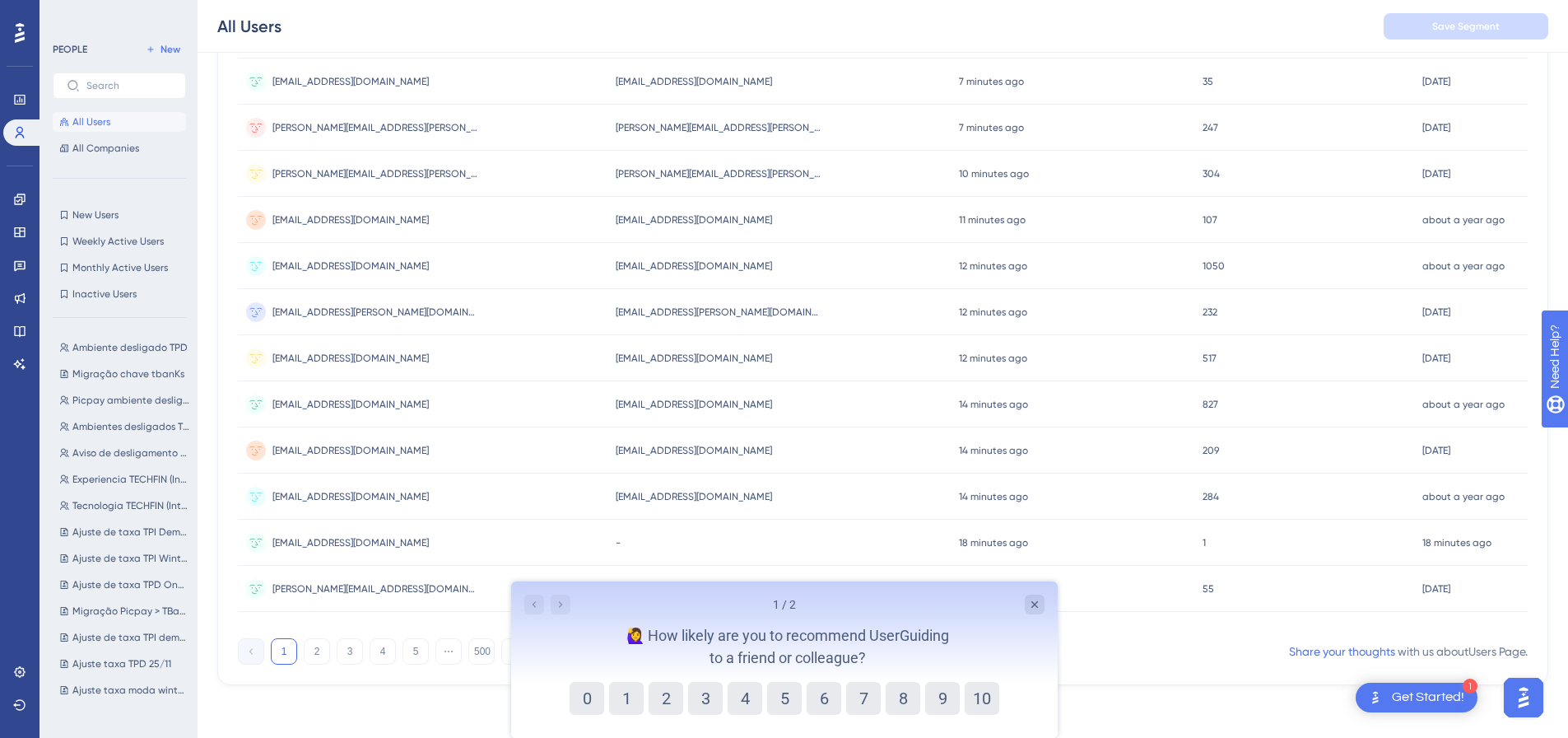
click at [22, 34] on icon at bounding box center [19, 33] width 10 height 20
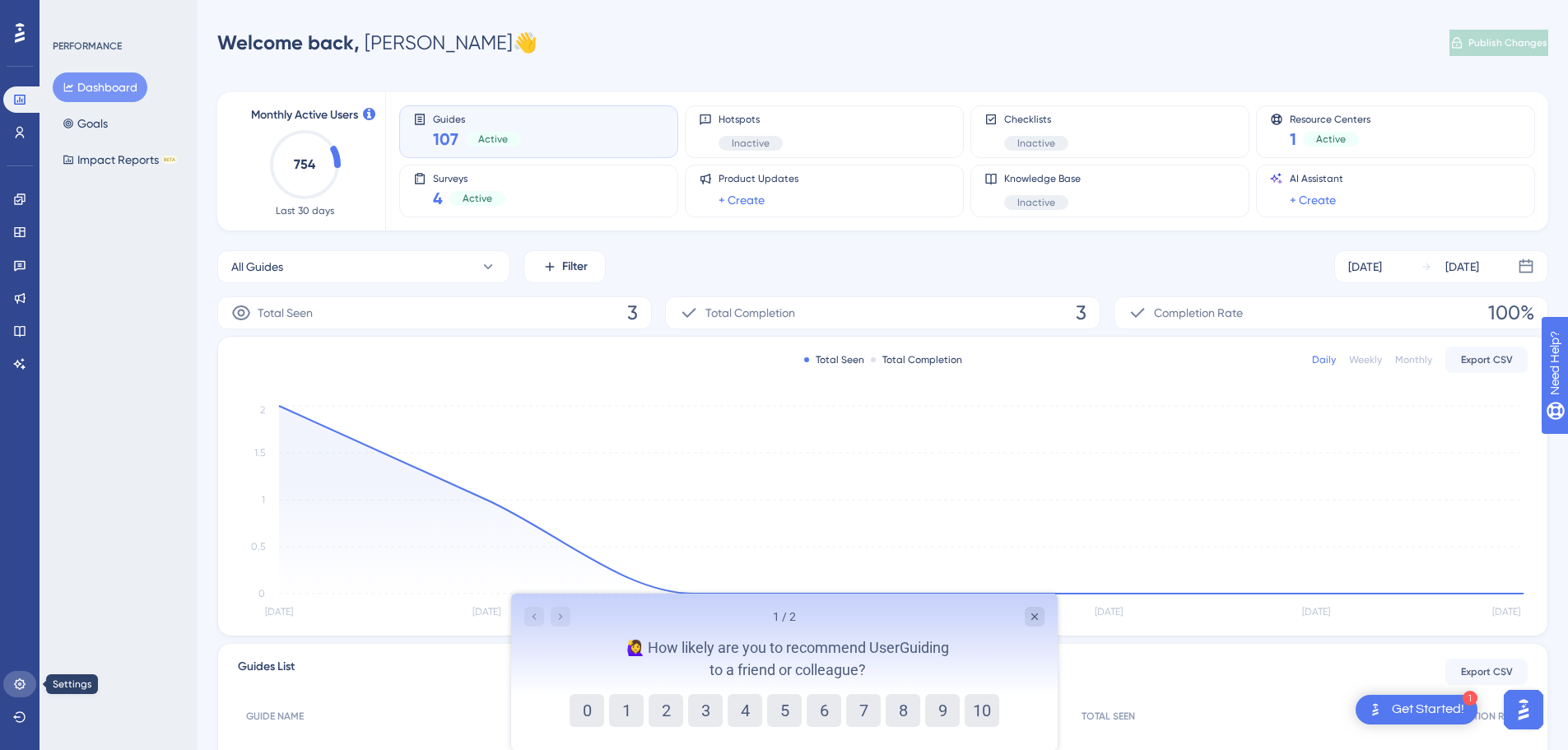
click at [15, 680] on icon at bounding box center [20, 684] width 14 height 14
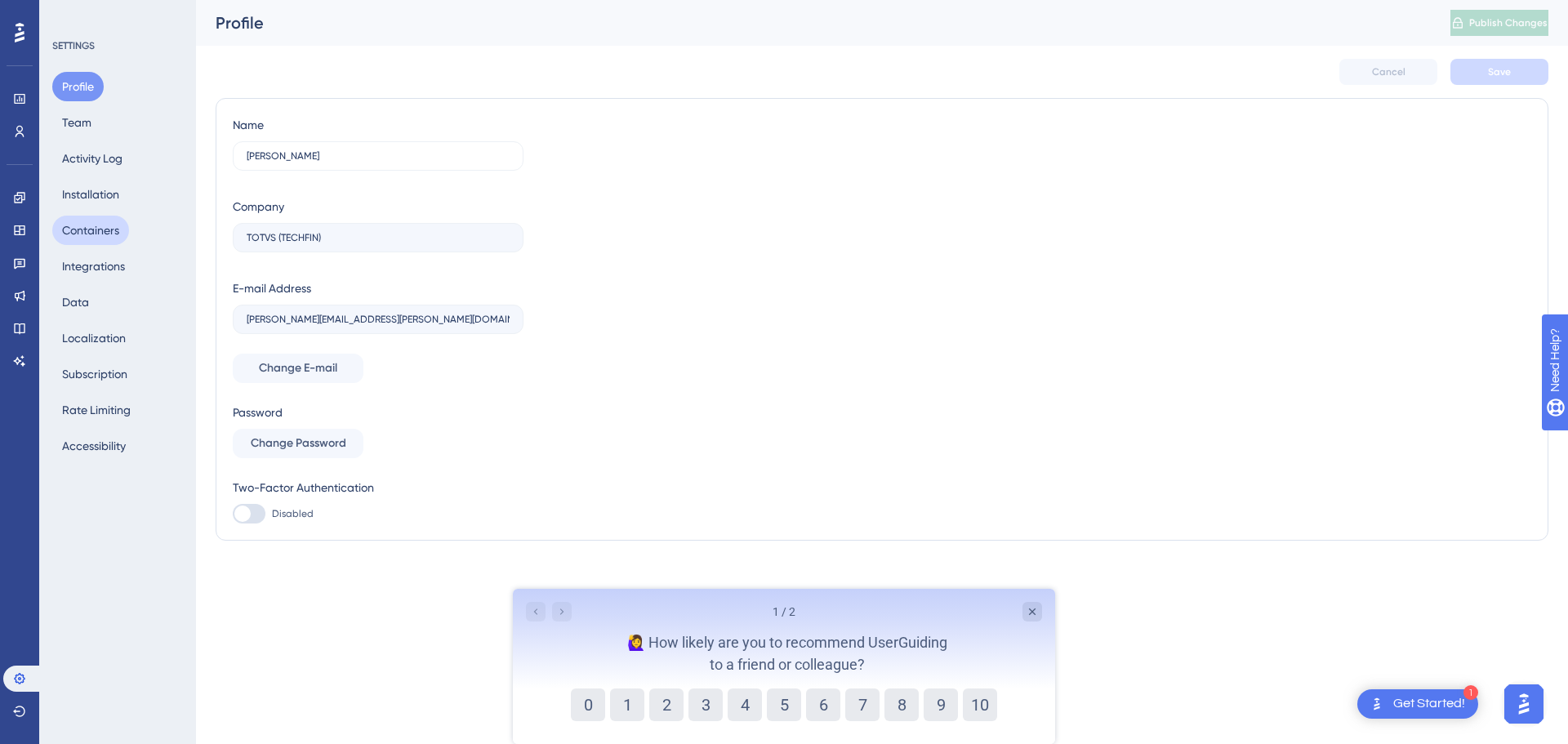
click at [102, 223] on button "Containers" at bounding box center [90, 230] width 77 height 30
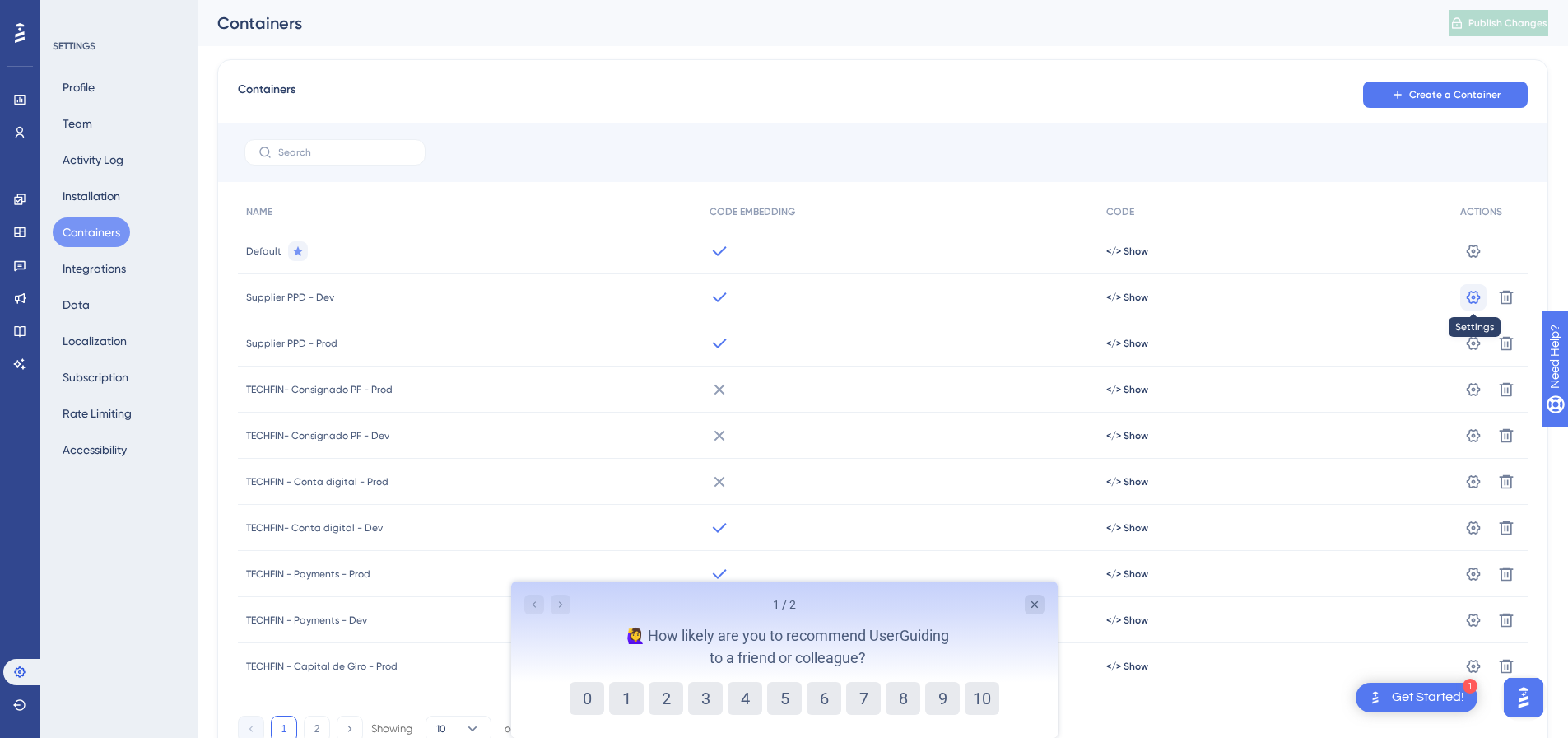
click at [1471, 257] on icon at bounding box center [1474, 250] width 14 height 14
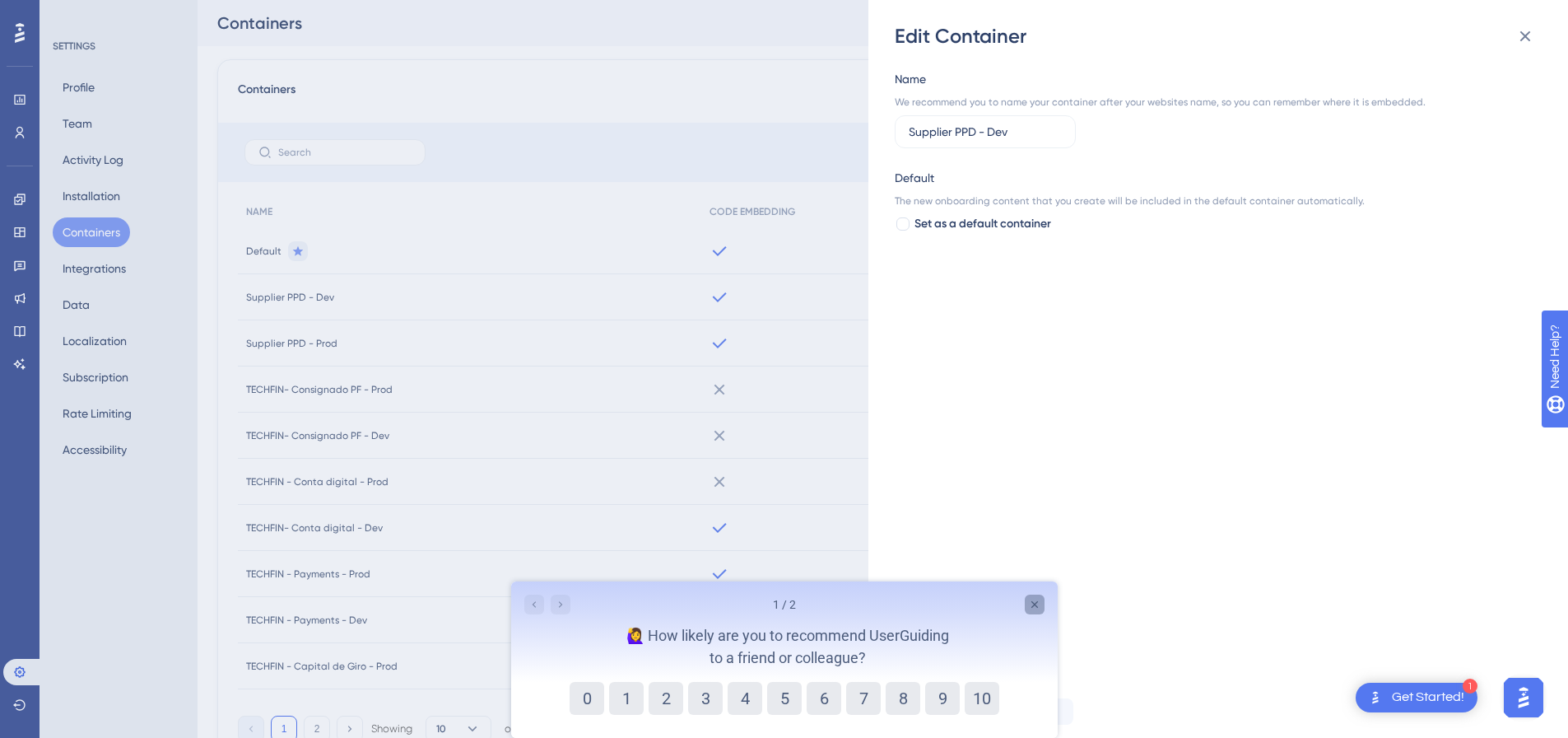
click at [1030, 603] on icon "Close survey" at bounding box center [1034, 604] width 14 height 14
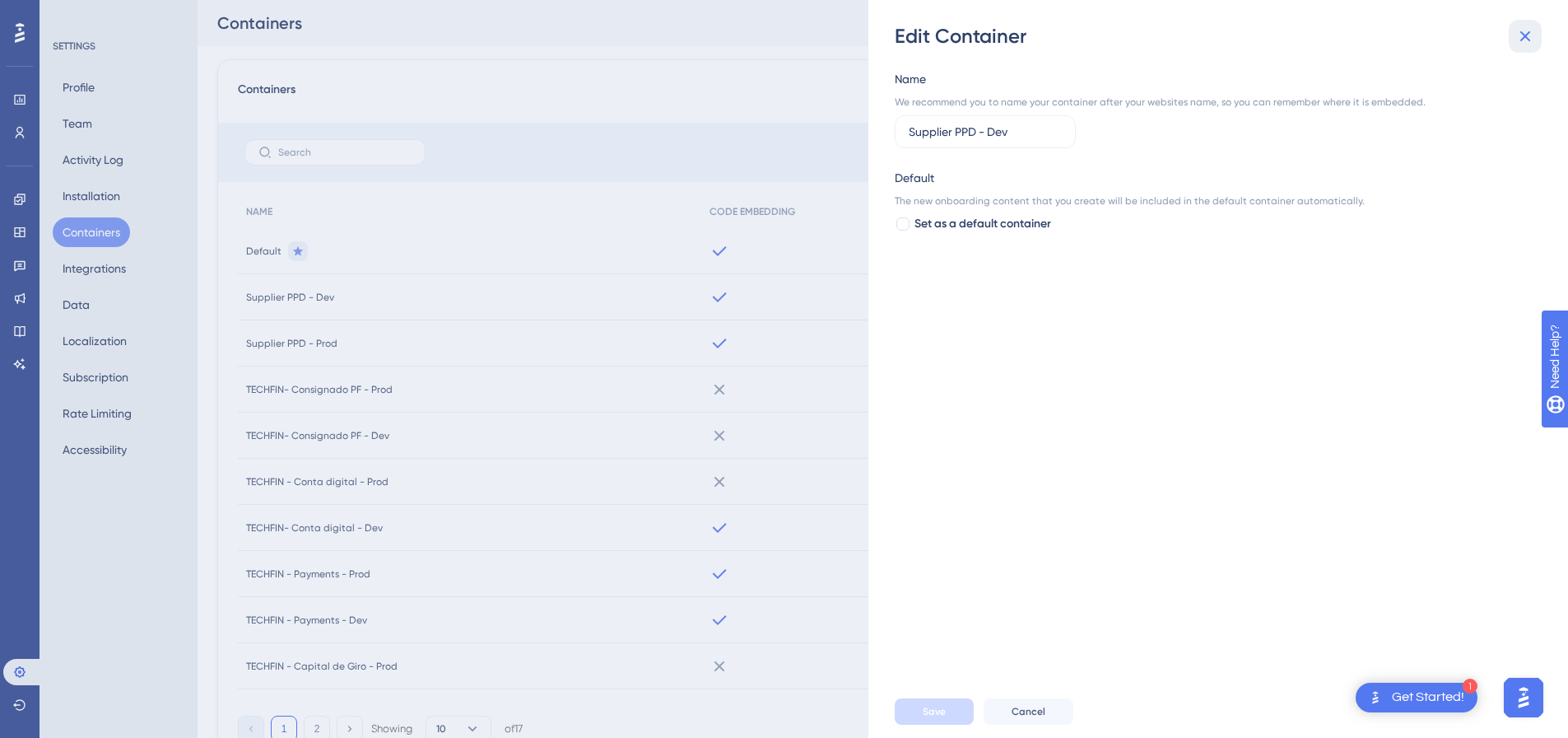
click at [1537, 37] on button at bounding box center [1525, 36] width 33 height 33
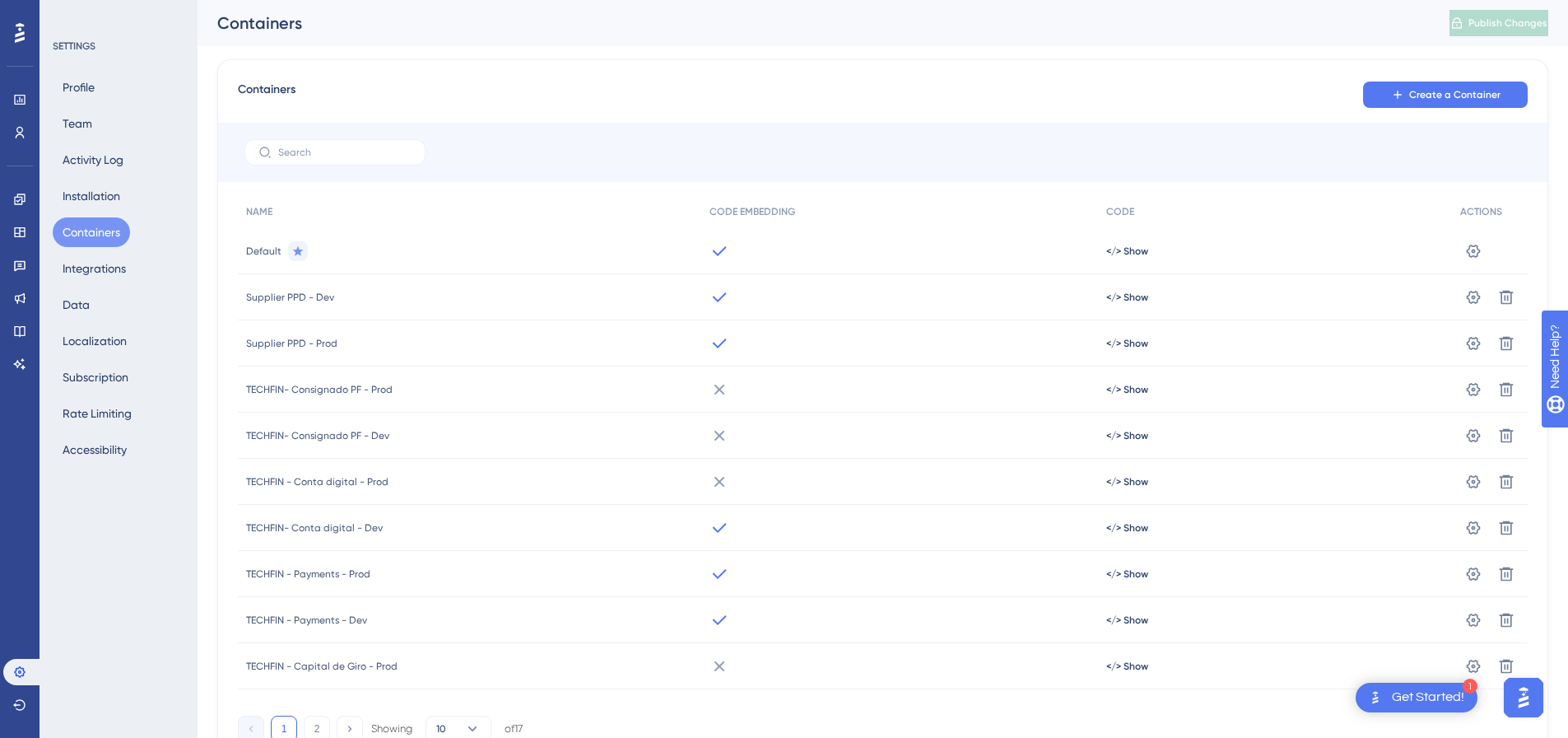
click at [302, 297] on span "Supplier PPD - Dev" at bounding box center [290, 297] width 88 height 14
click at [722, 302] on icon at bounding box center [720, 297] width 20 height 20
click at [1474, 260] on icon at bounding box center [1474, 251] width 16 height 16
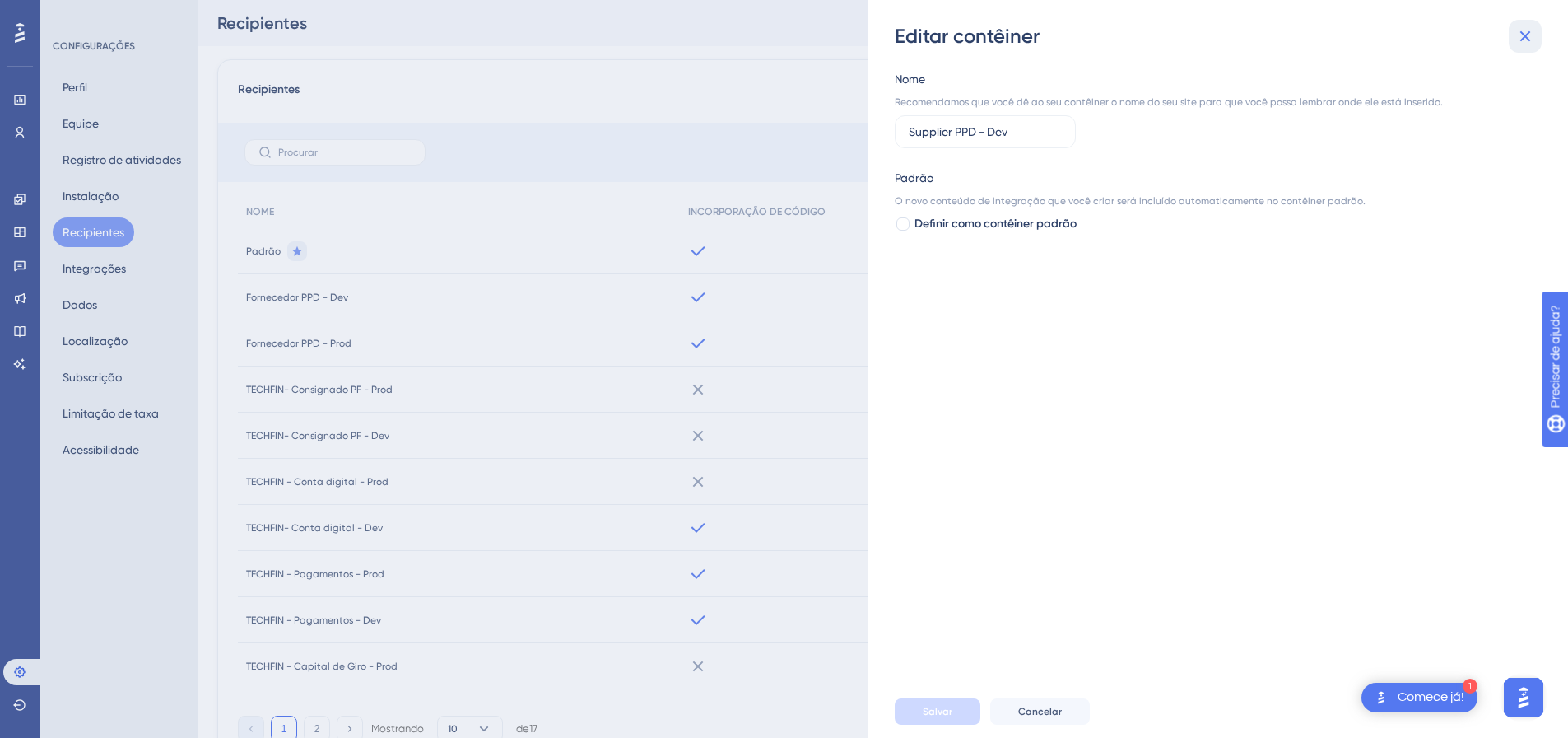
click at [1524, 31] on icon at bounding box center [1525, 36] width 20 height 20
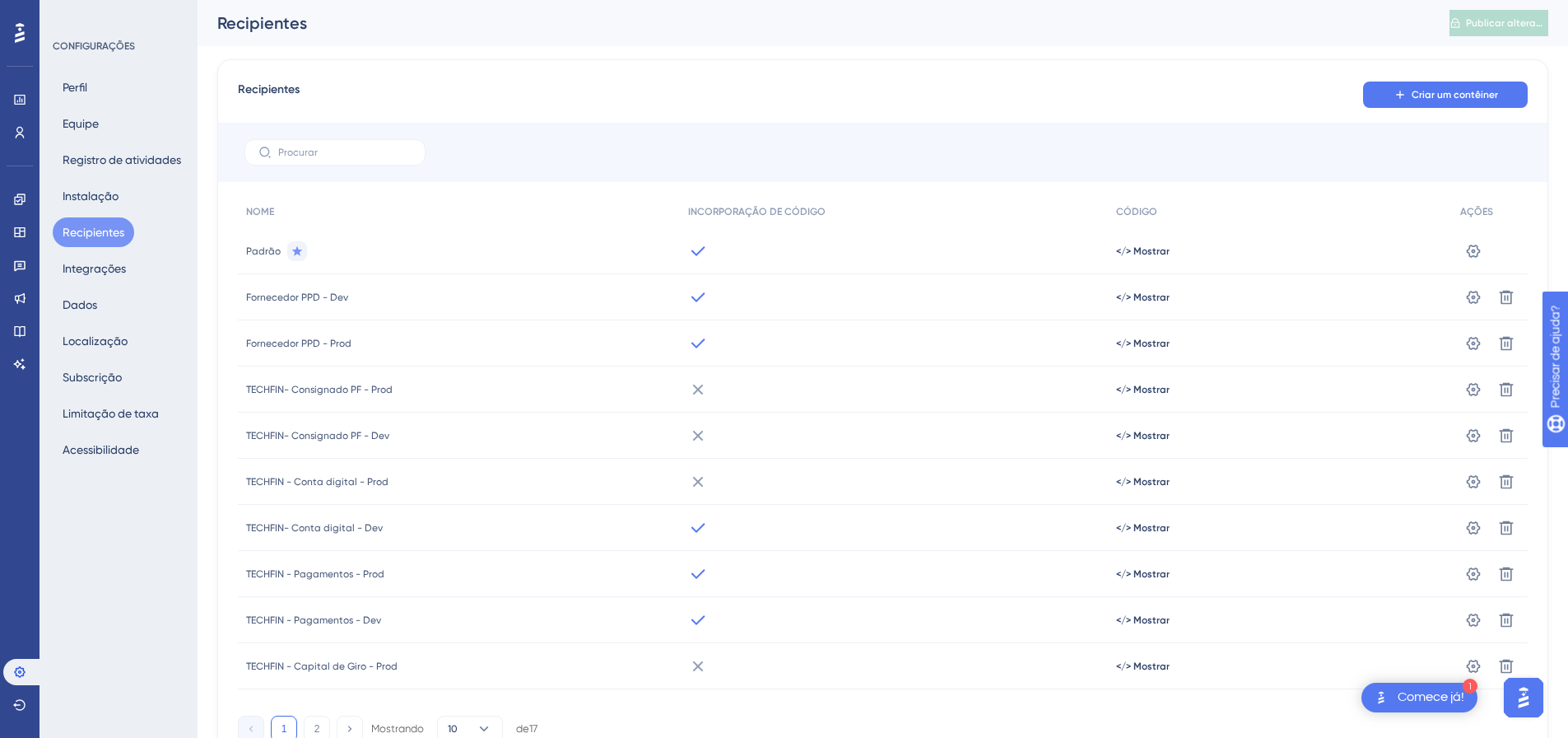
click at [1091, 144] on div at bounding box center [883, 152] width 1330 height 59
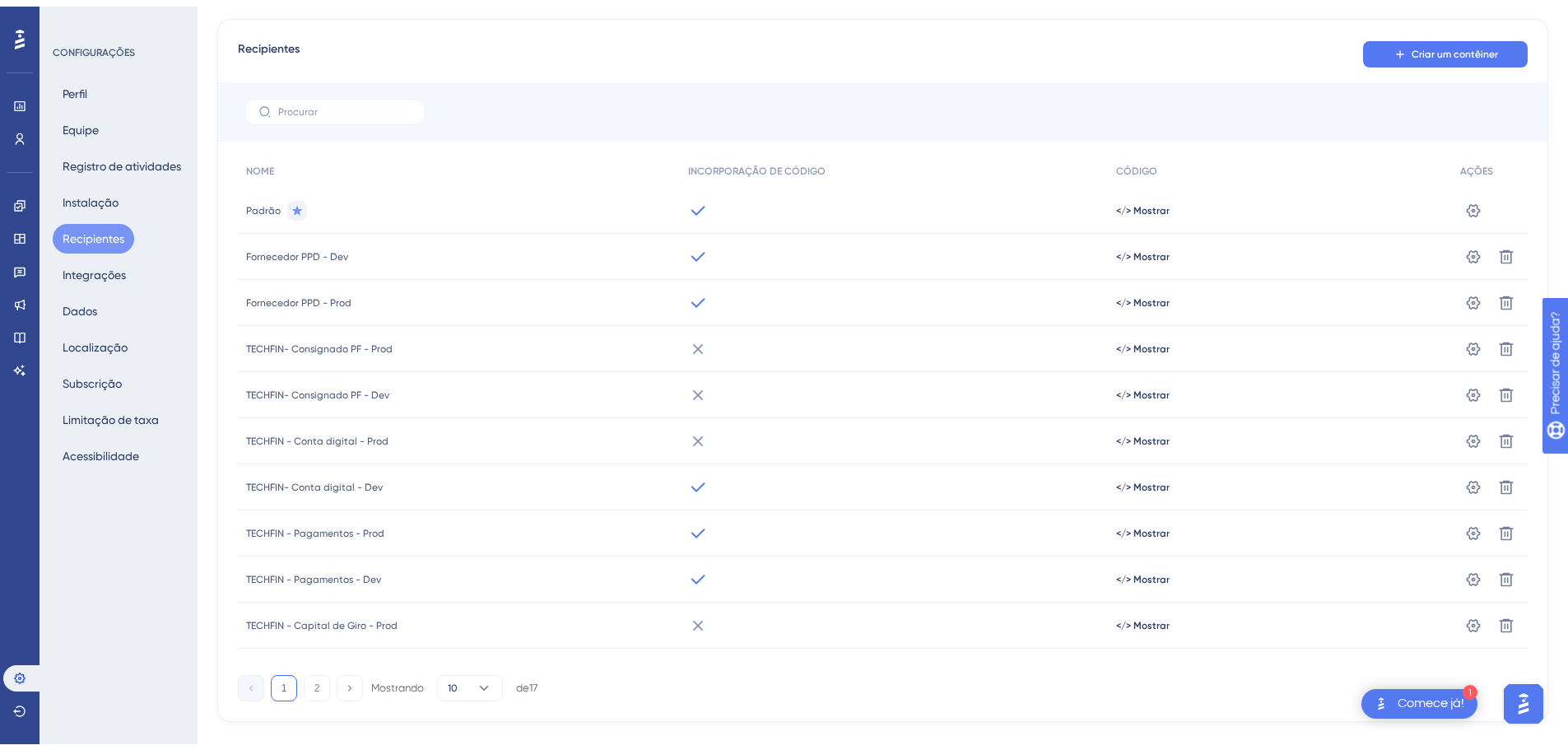
scroll to position [77, 0]
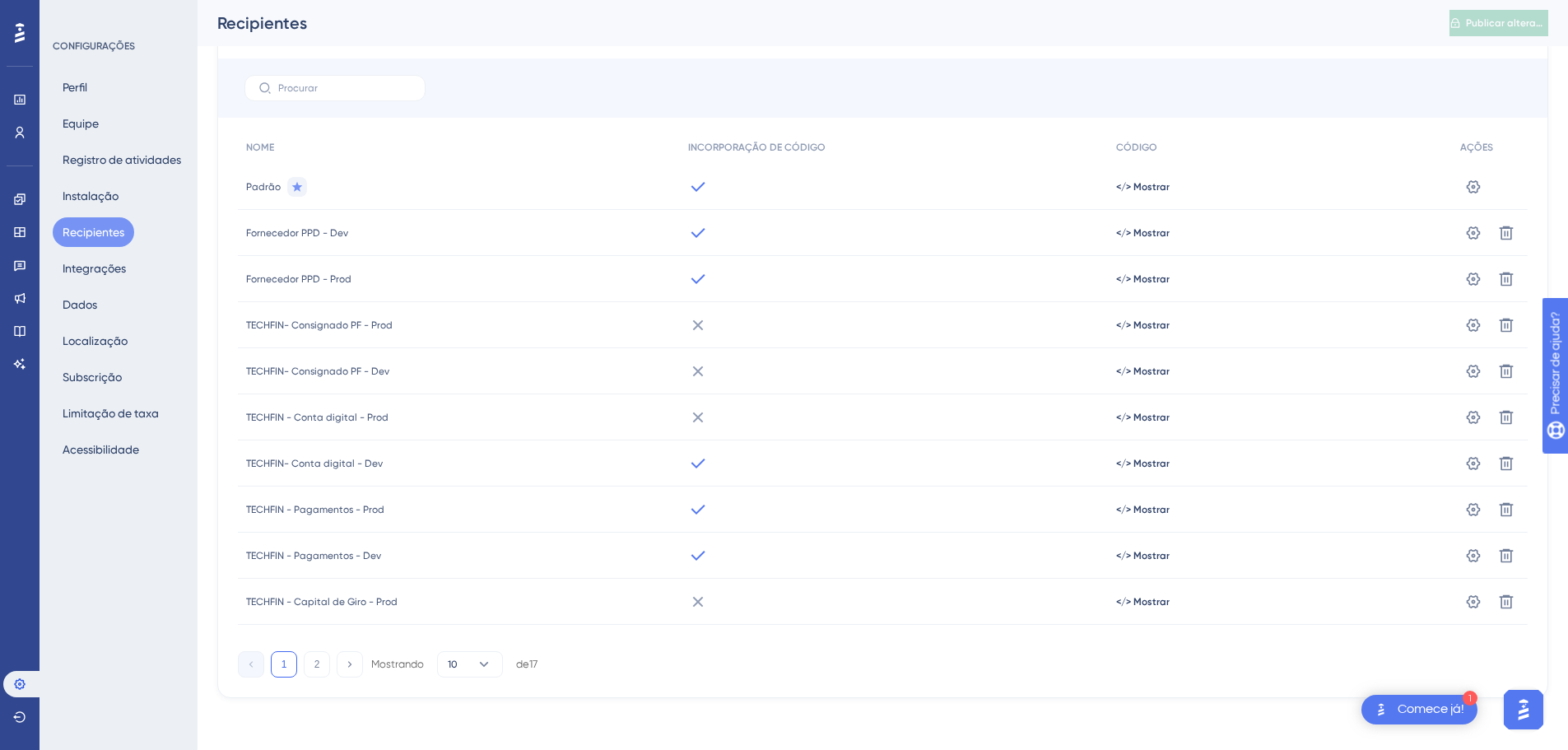
click at [699, 232] on icon at bounding box center [698, 233] width 20 height 20
click at [310, 232] on font "Fornecedor PPD - Dev" at bounding box center [297, 232] width 102 height 12
click at [129, 153] on font "Registro de atividades" at bounding box center [122, 160] width 119 height 14
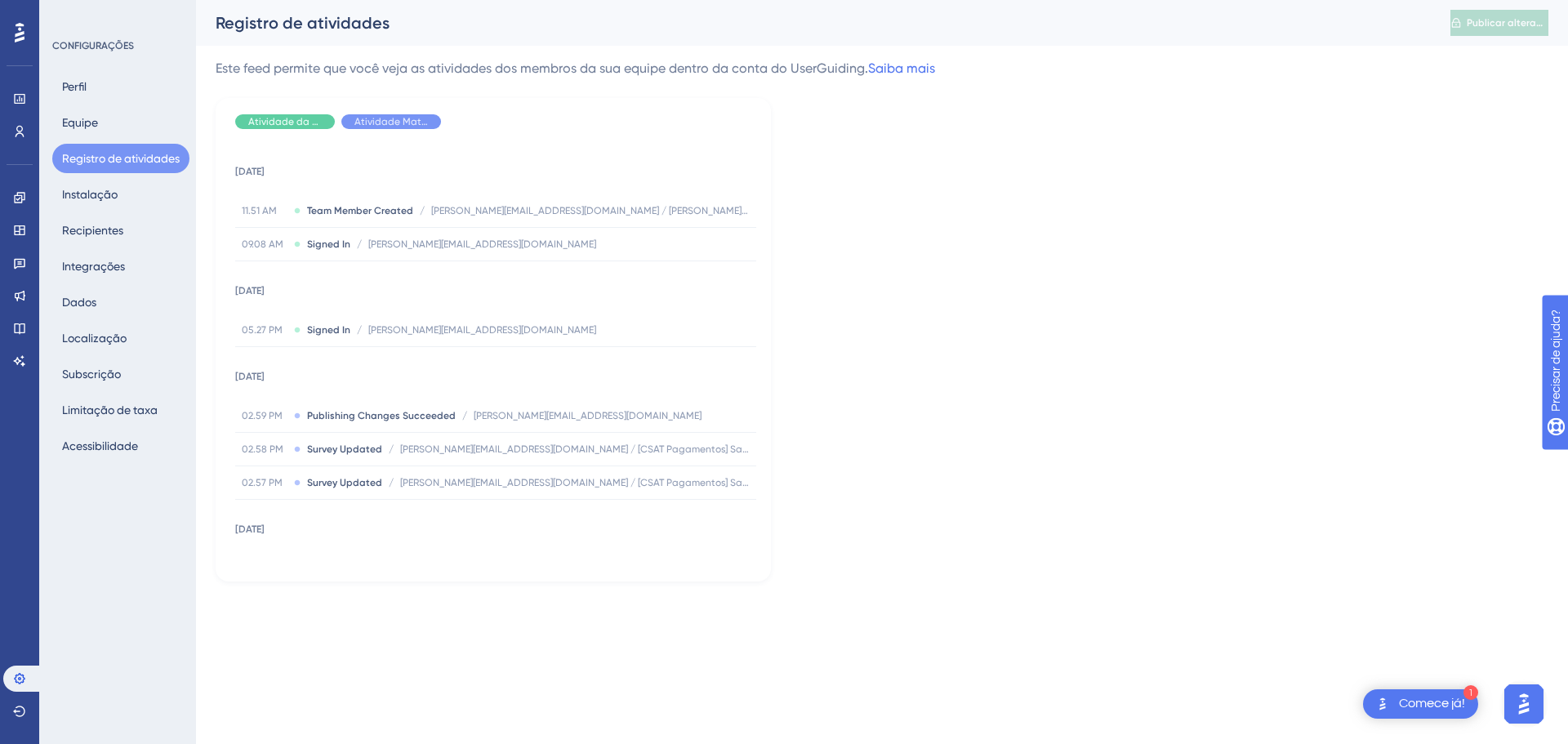
click at [122, 125] on div "Perfil Equipe Registro de atividades Instalação Recipientes Integrações Dados L…" at bounding box center [118, 267] width 132 height 389
click at [97, 122] on font "Equipe" at bounding box center [80, 122] width 36 height 14
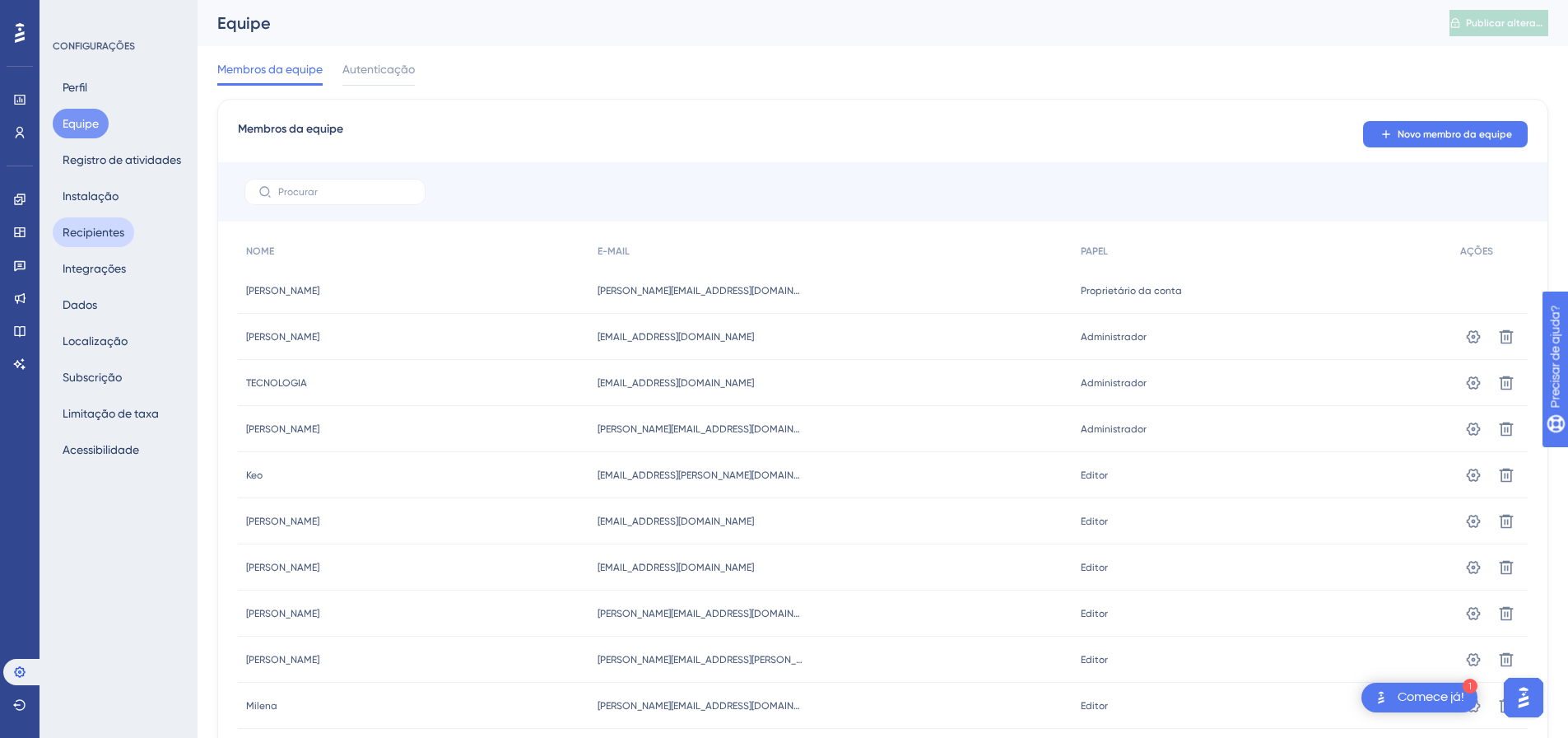
click at [99, 237] on font "Recipientes" at bounding box center [94, 231] width 62 height 14
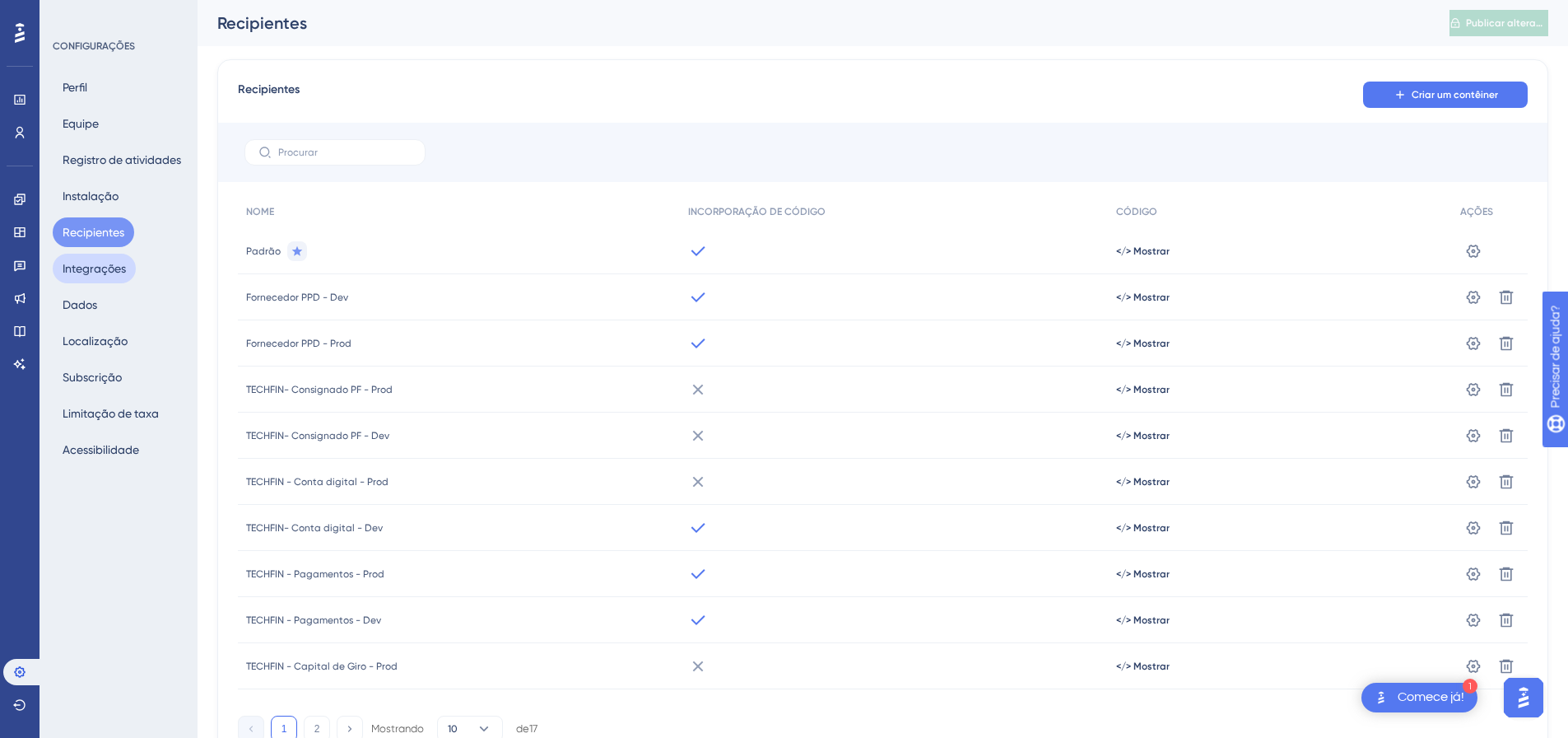
click at [102, 268] on font "Integrações" at bounding box center [94, 268] width 64 height 14
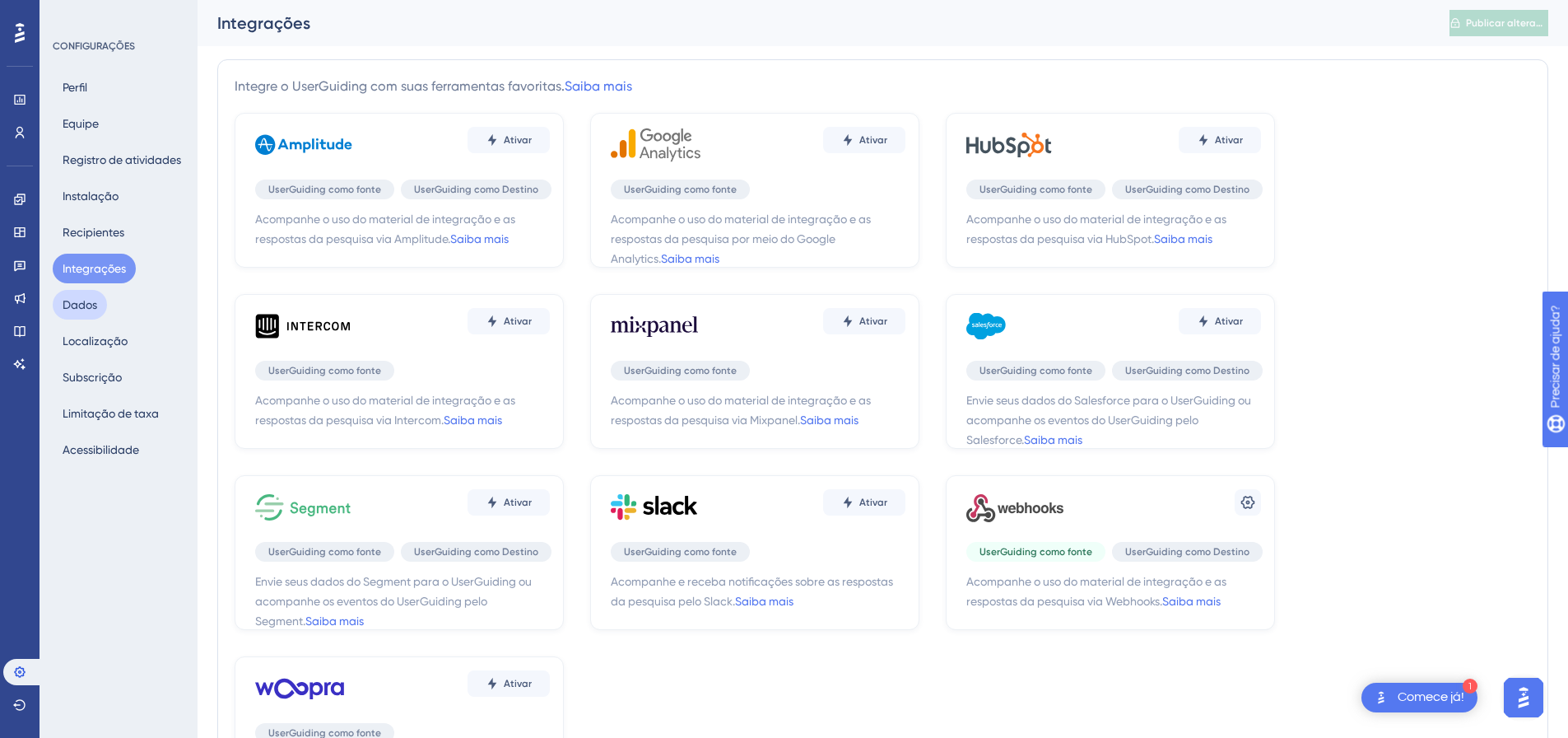
click at [101, 304] on button "Dados" at bounding box center [80, 304] width 54 height 30
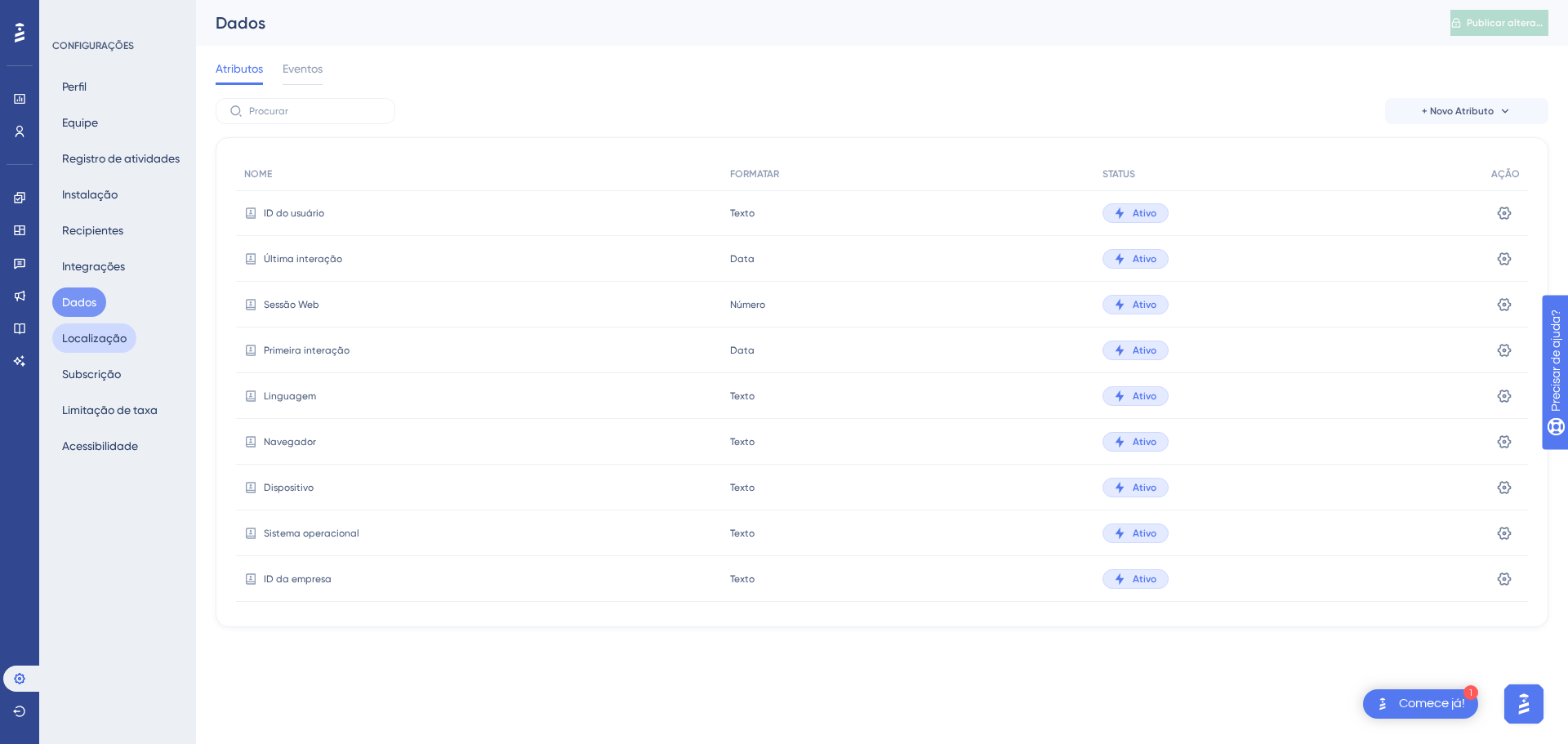
click at [108, 335] on font "Localização" at bounding box center [95, 338] width 65 height 14
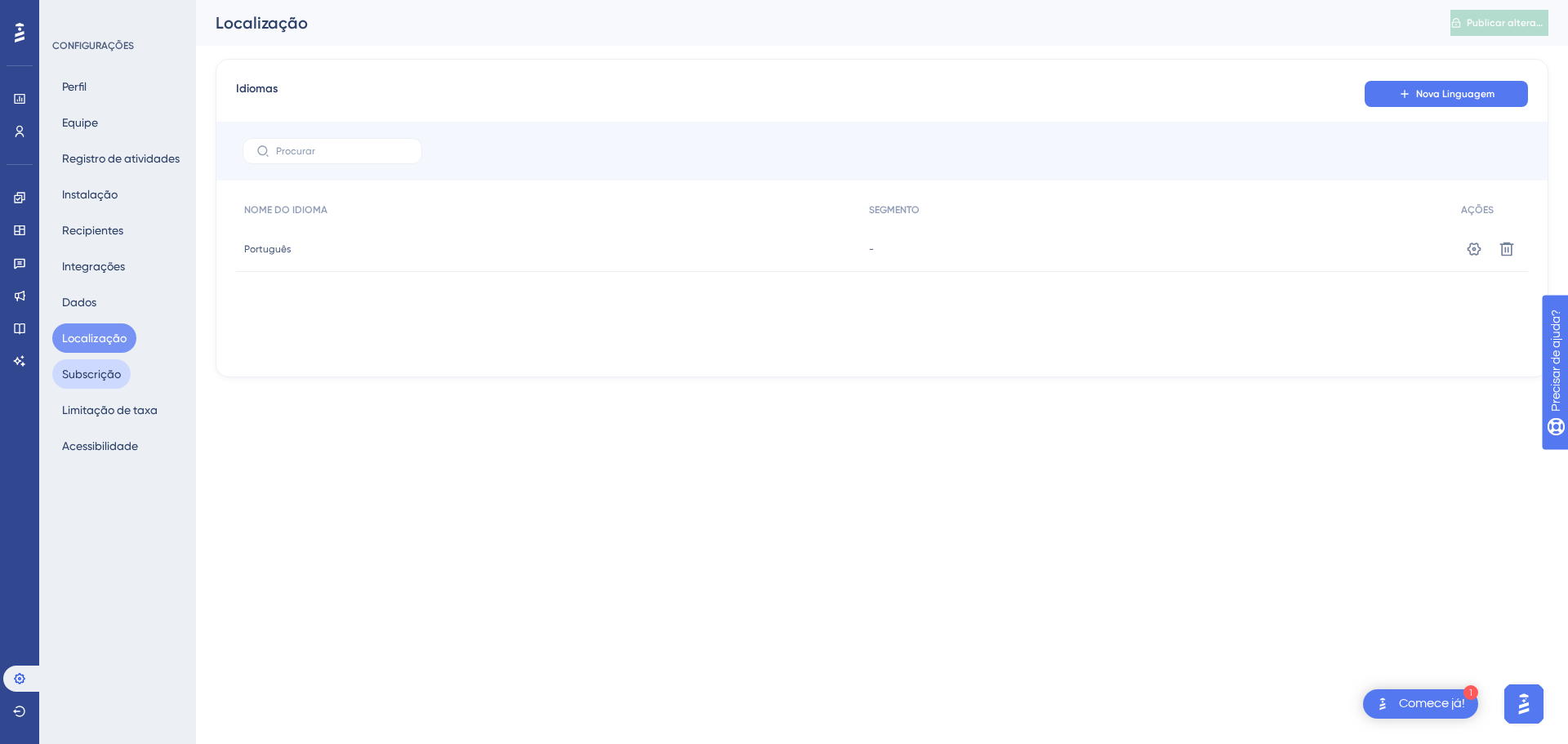
click at [111, 373] on font "Subscrição" at bounding box center [91, 374] width 59 height 14
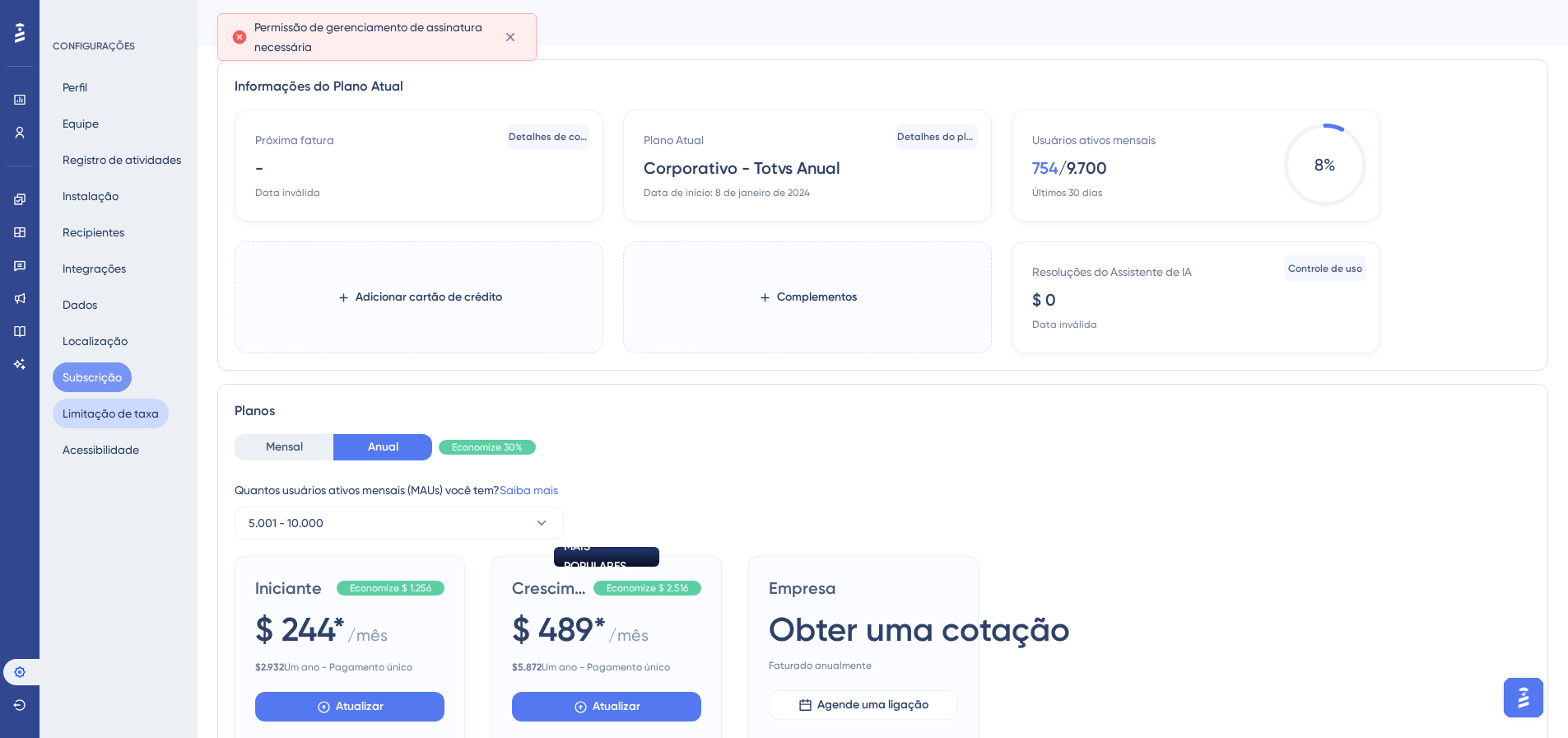
click at [100, 413] on font "Limitação de taxa" at bounding box center [111, 413] width 96 height 14
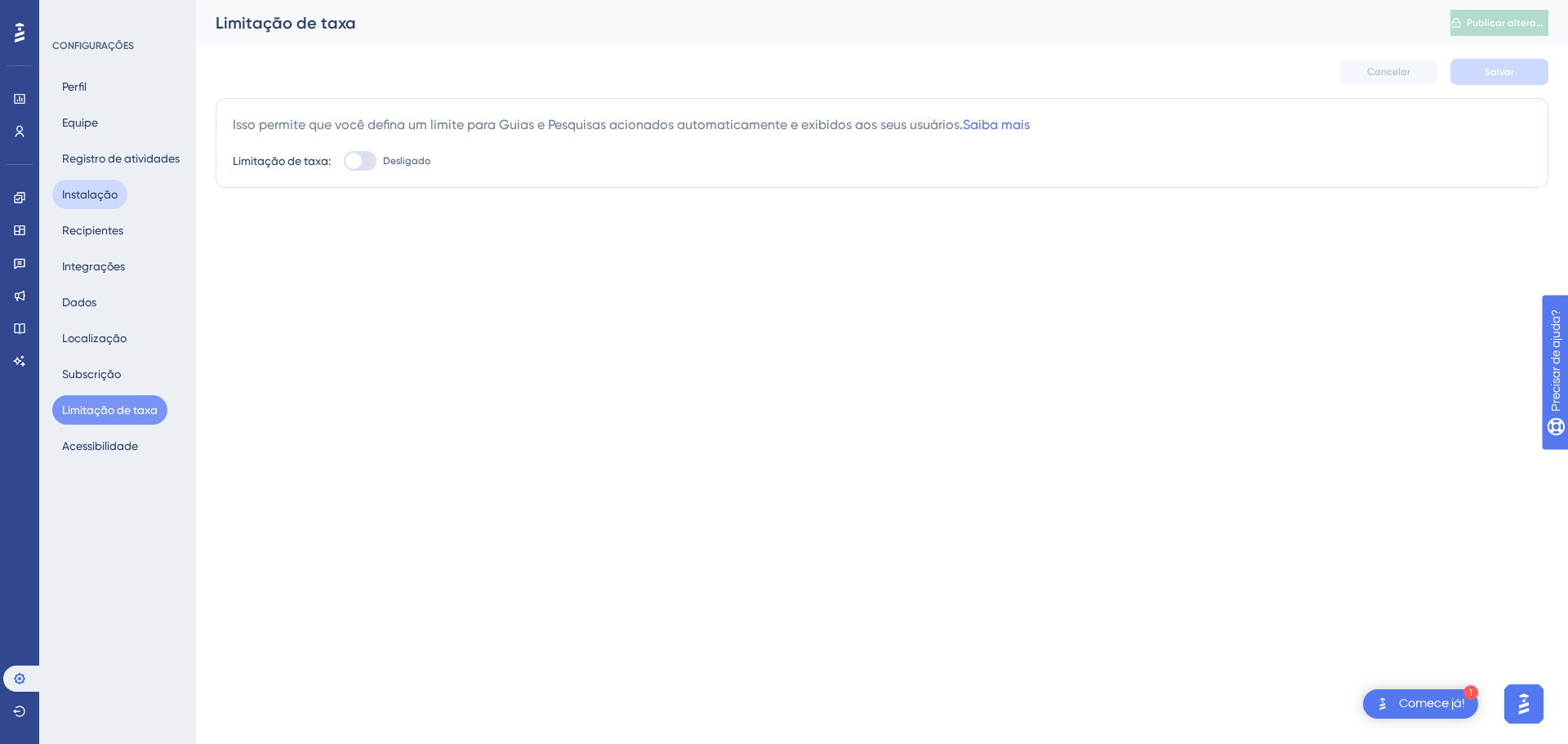
click at [118, 197] on button "Instalação" at bounding box center [89, 194] width 75 height 30
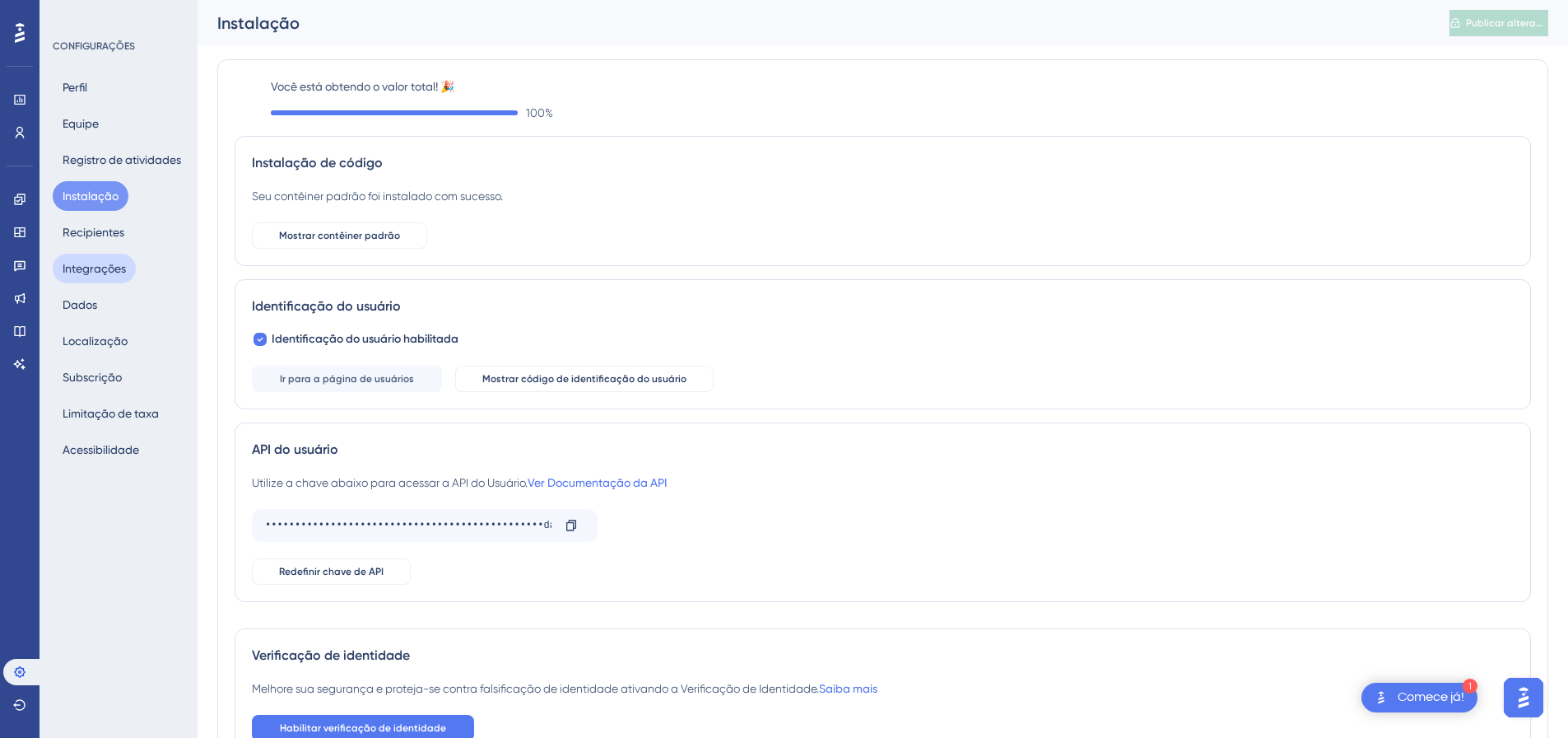
click at [107, 261] on font "Integrações" at bounding box center [94, 268] width 64 height 14
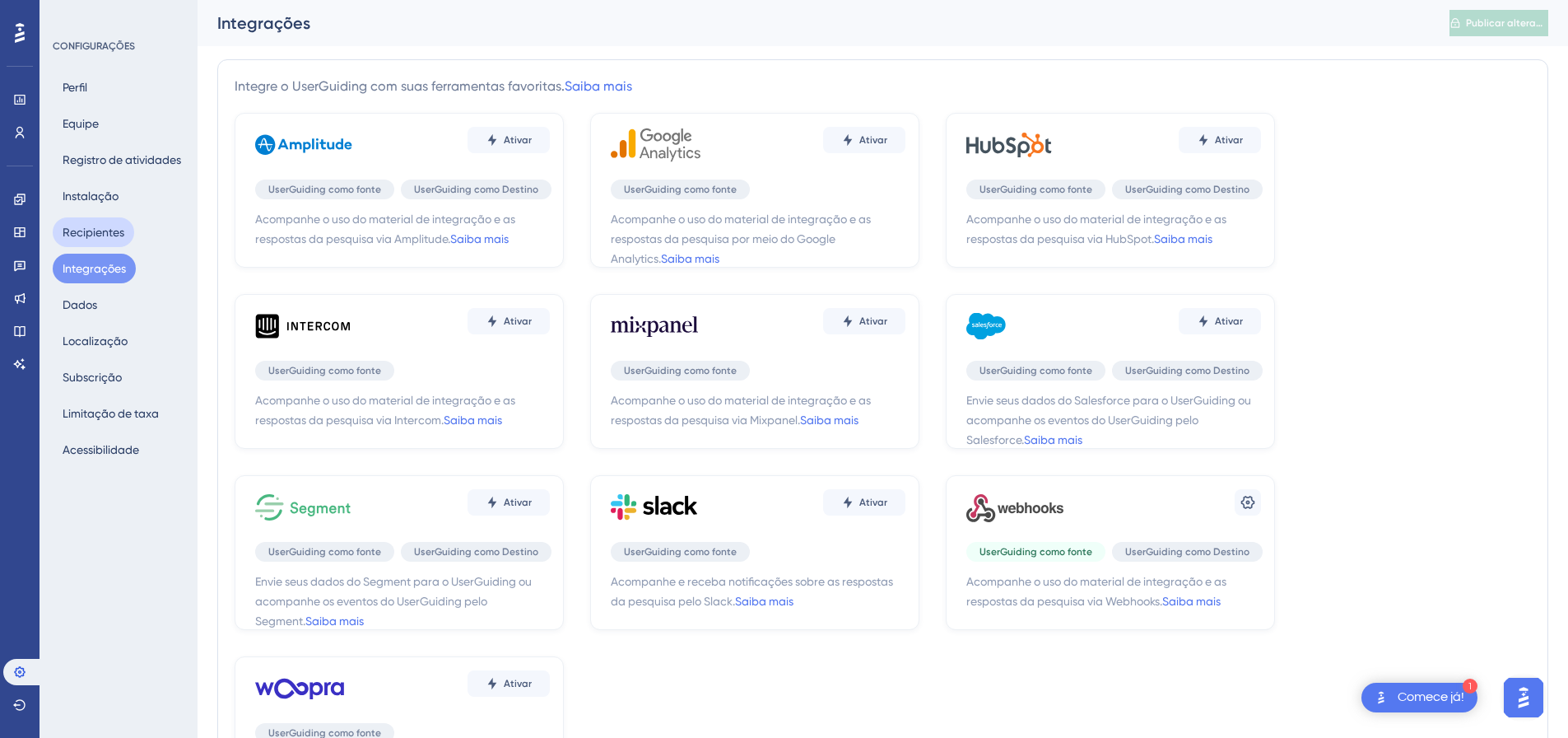
click at [122, 236] on font "Recipientes" at bounding box center [94, 231] width 62 height 14
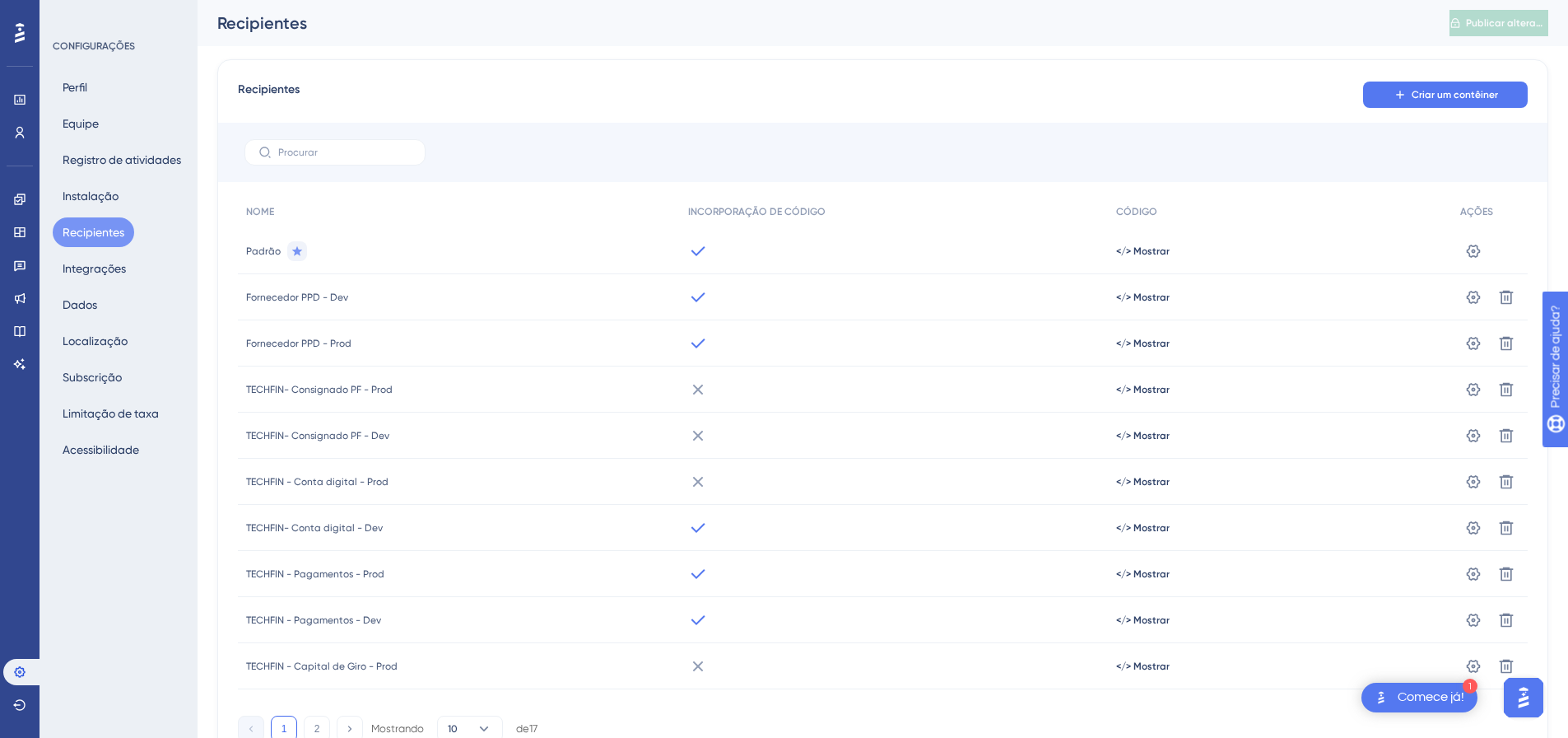
click at [336, 302] on font "Fornecedor PPD - Dev" at bounding box center [297, 297] width 102 height 12
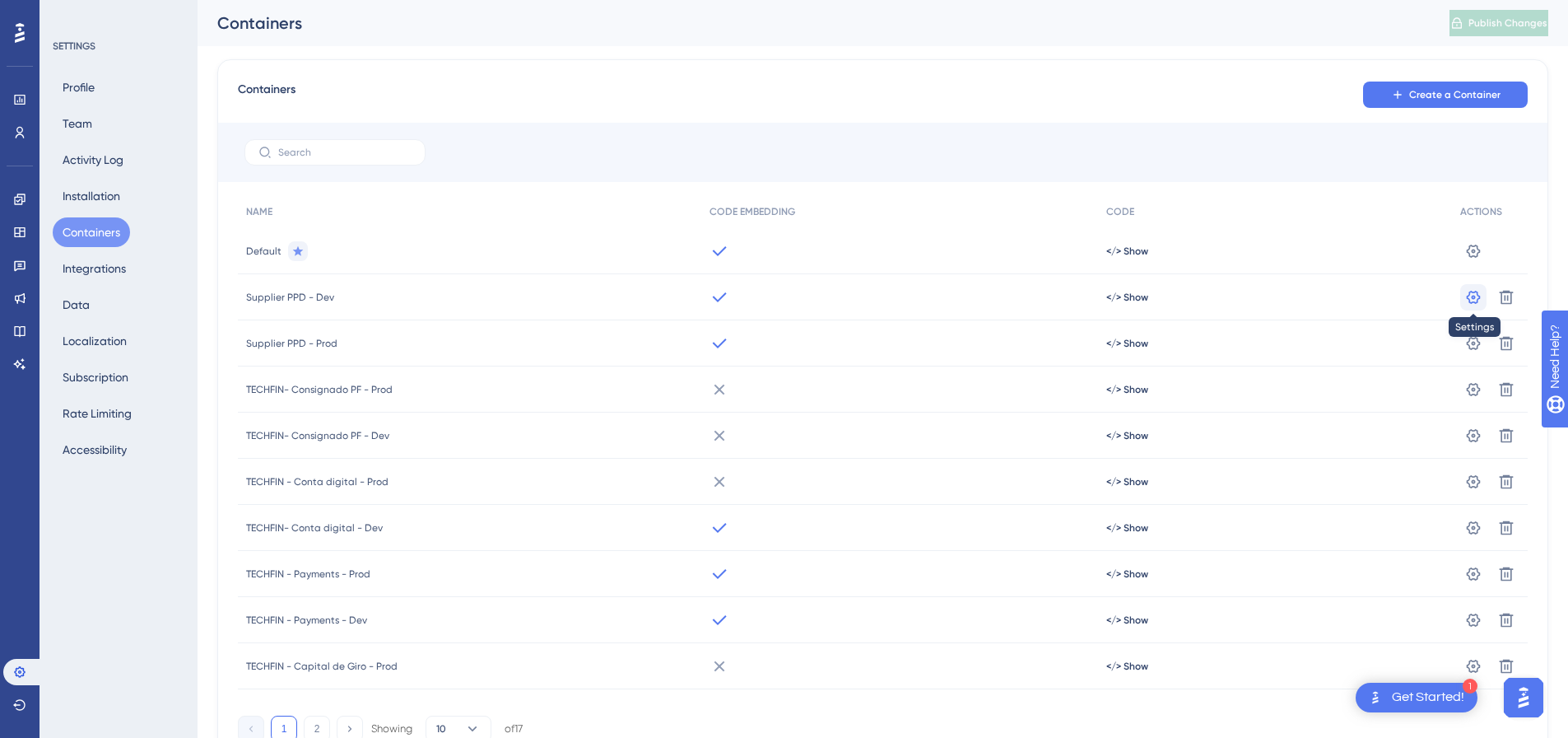
click at [1477, 260] on icon at bounding box center [1474, 251] width 16 height 16
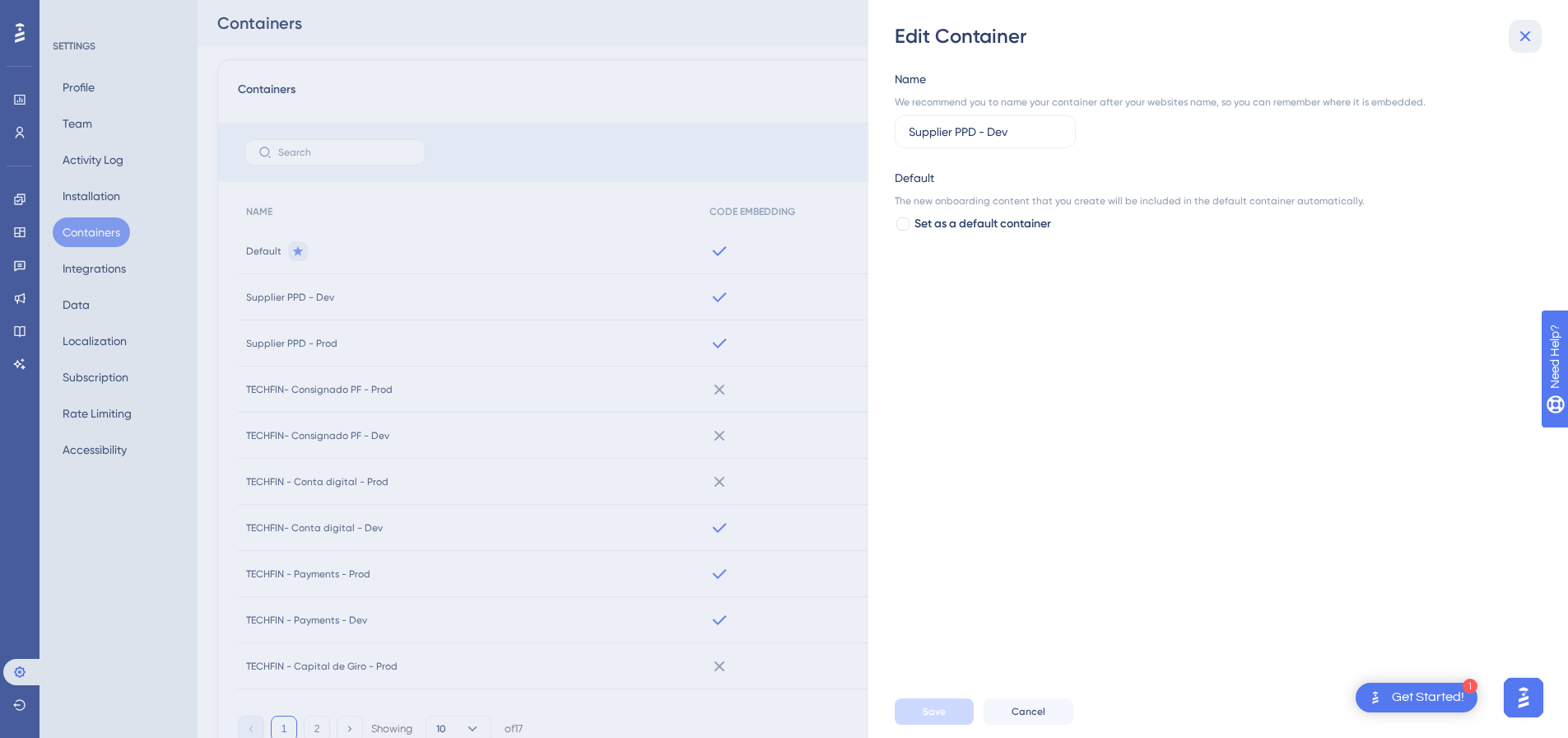
click at [1522, 38] on icon at bounding box center [1525, 36] width 20 height 20
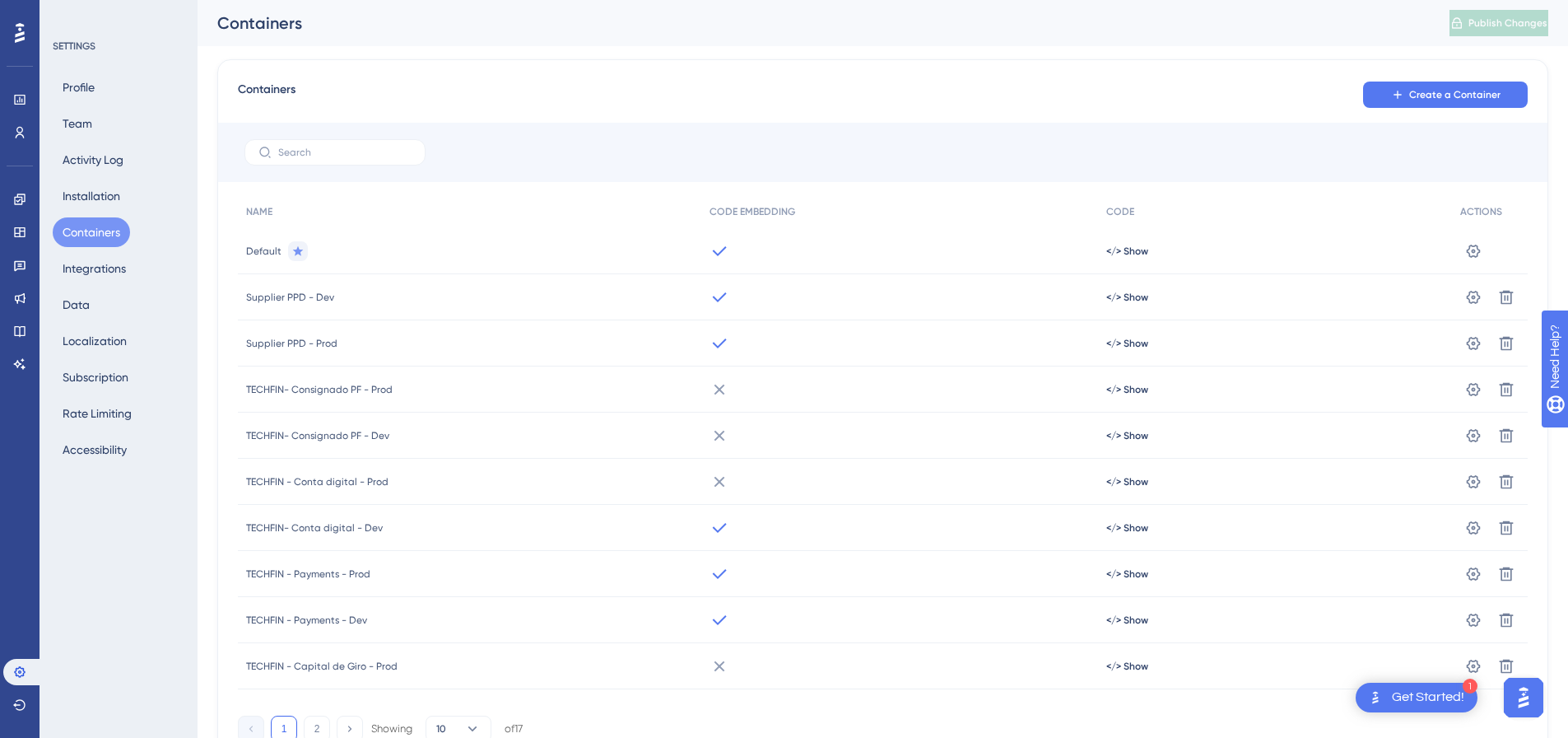
click at [300, 340] on span "Supplier PPD - Prod" at bounding box center [291, 343] width 92 height 14
click at [720, 300] on icon at bounding box center [720, 297] width 20 height 20
click at [22, 269] on icon at bounding box center [19, 266] width 12 height 11
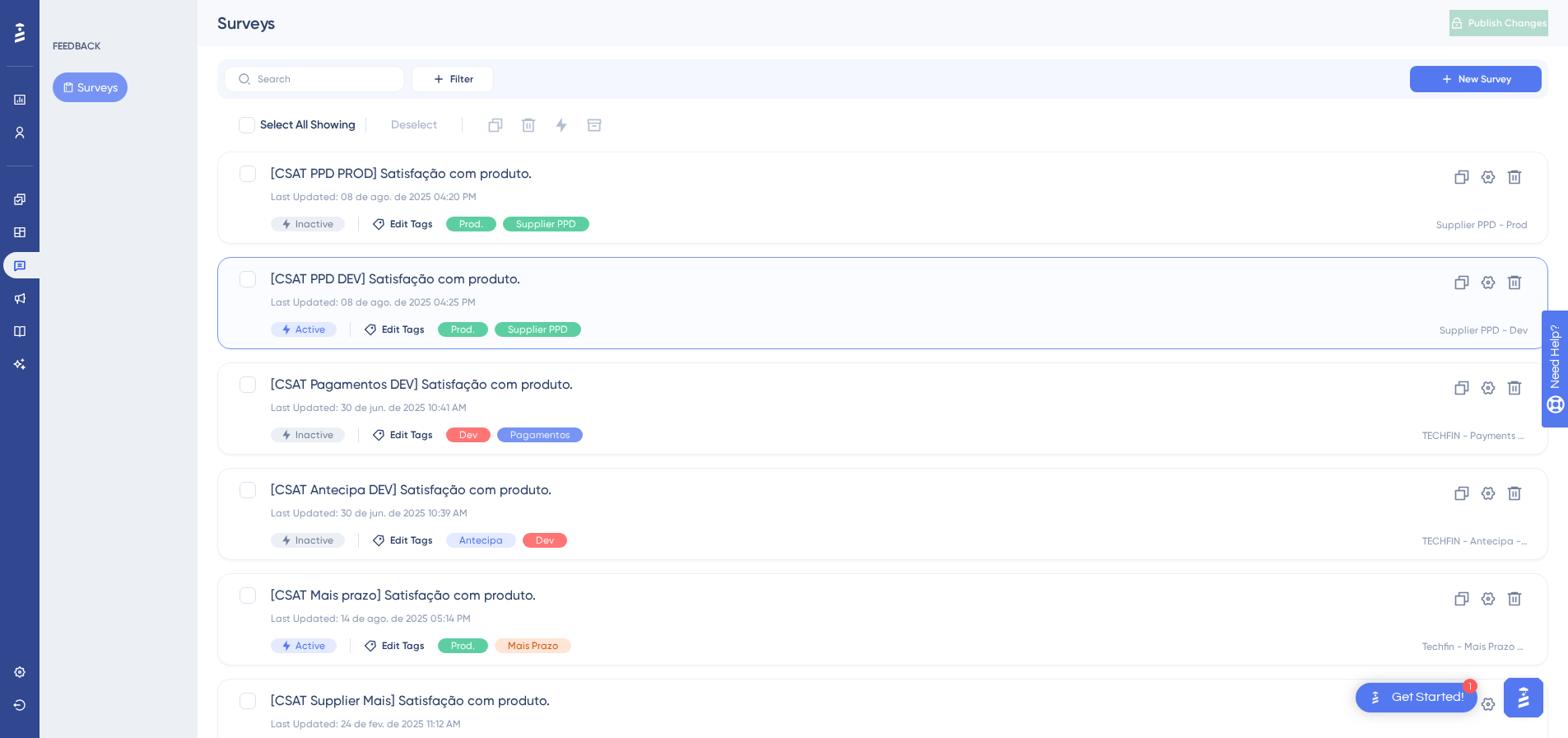
click at [399, 280] on span "[CSAT PPD DEV] Satisfação com produto." at bounding box center [816, 280] width 1092 height 20
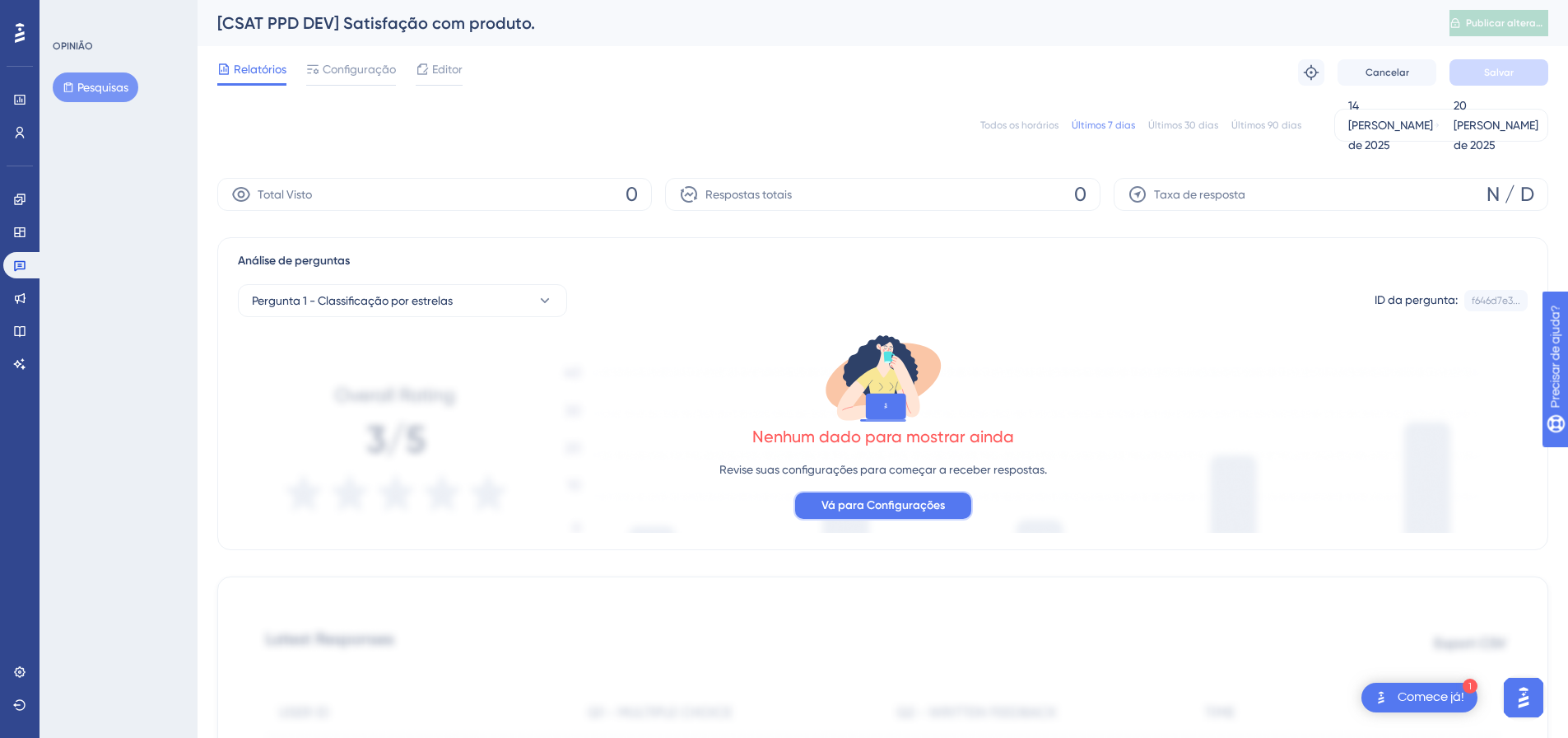
click at [934, 508] on font "Vá para Configurações" at bounding box center [883, 505] width 123 height 14
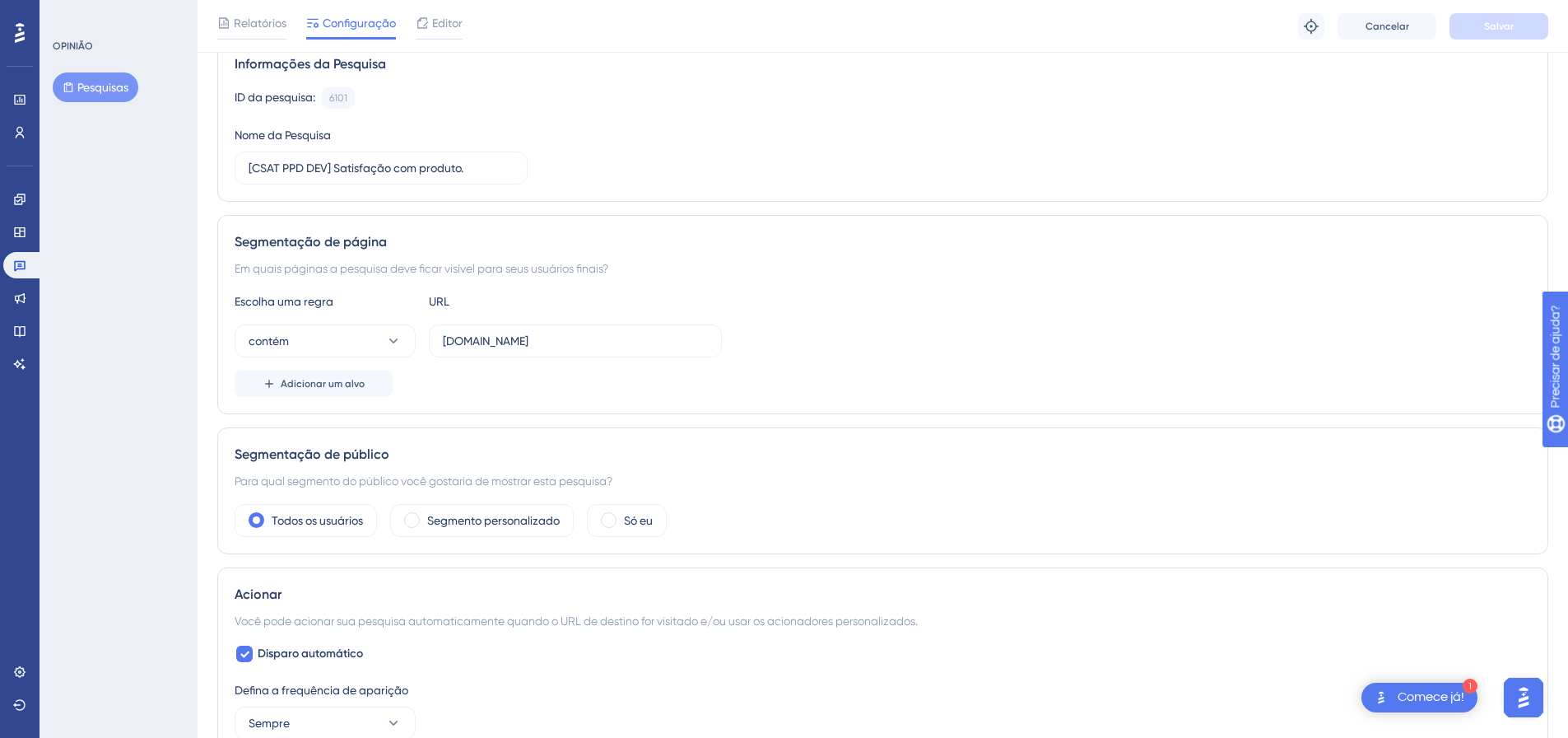
scroll to position [164, 0]
